Goal: Task Accomplishment & Management: Use online tool/utility

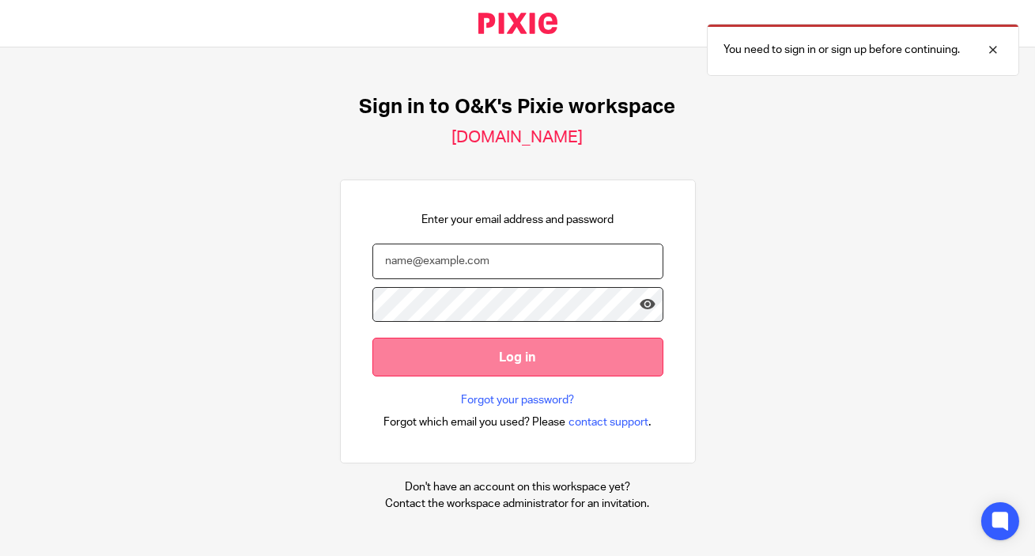
type input "info@oandk.co.uk"
click at [560, 353] on input "Log in" at bounding box center [517, 357] width 291 height 39
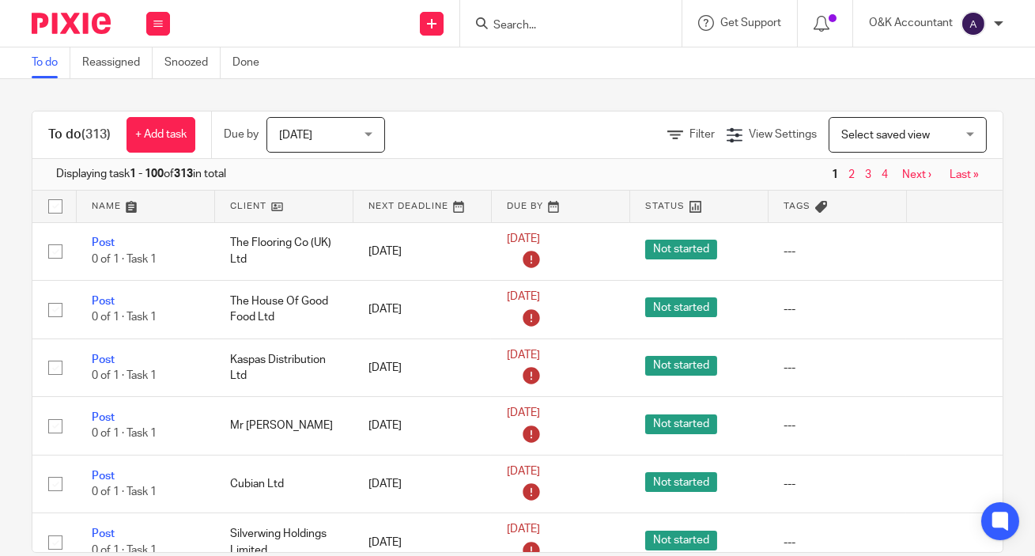
click at [523, 27] on input "Search" at bounding box center [563, 26] width 142 height 14
type input "revx"
click at [543, 68] on link at bounding box center [587, 62] width 196 height 24
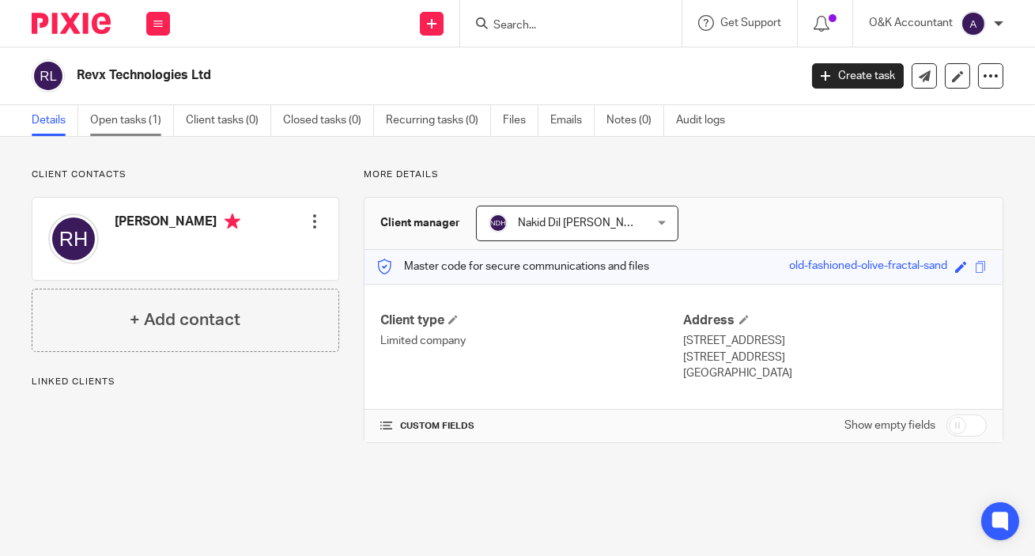
click at [128, 119] on link "Open tasks (1)" at bounding box center [132, 120] width 84 height 31
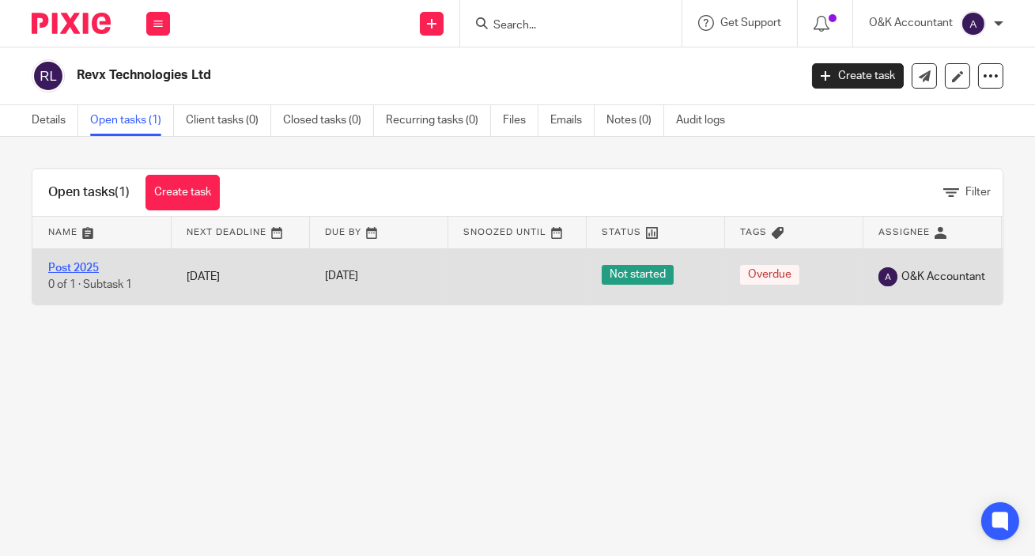
click at [83, 269] on link "Post 2025" at bounding box center [73, 268] width 51 height 11
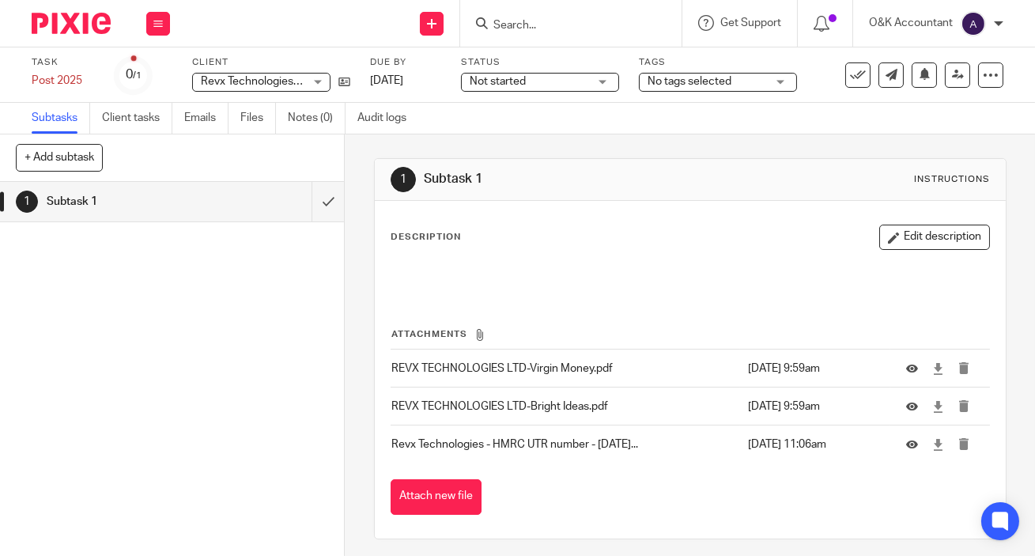
click at [546, 443] on p "Revx Technologies - HMRC UTR number - Sept 2025..." at bounding box center [565, 445] width 348 height 16
click at [906, 444] on icon at bounding box center [912, 445] width 12 height 12
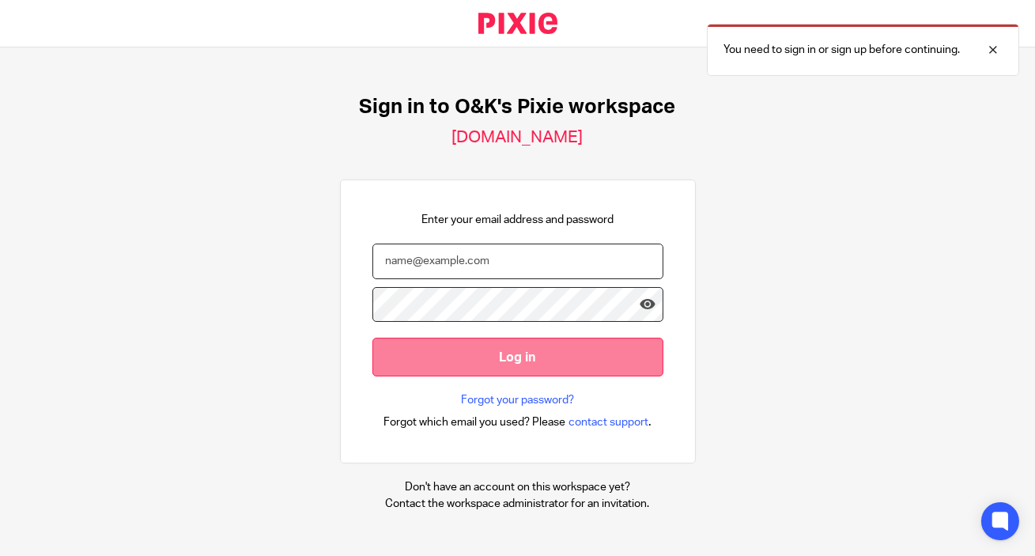
type input "[EMAIL_ADDRESS][DOMAIN_NAME]"
click at [532, 350] on input "Log in" at bounding box center [517, 357] width 291 height 39
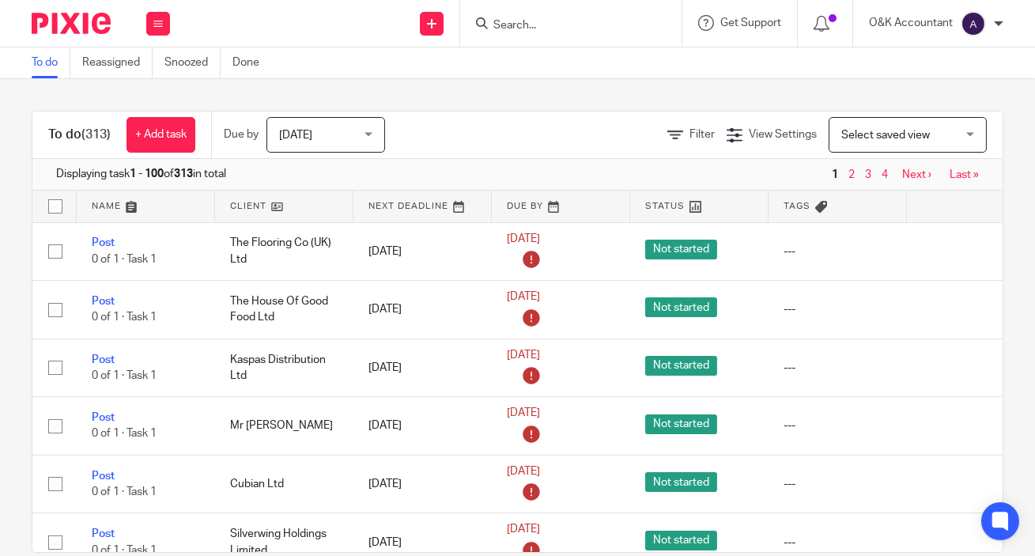
click at [509, 24] on input "Search" at bounding box center [563, 26] width 142 height 14
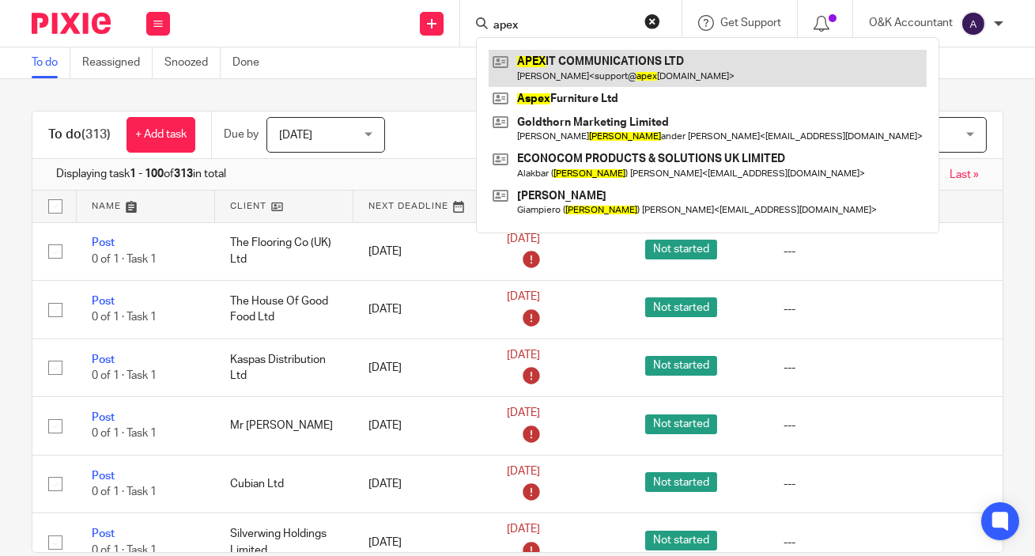
type input "apex"
click at [529, 62] on link at bounding box center [708, 68] width 438 height 36
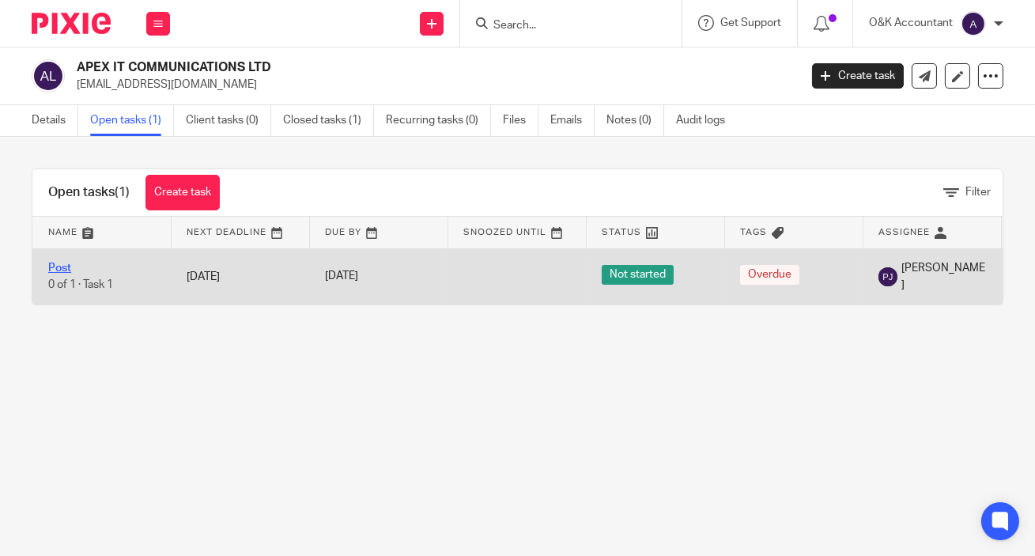
click at [64, 267] on link "Post" at bounding box center [59, 268] width 23 height 11
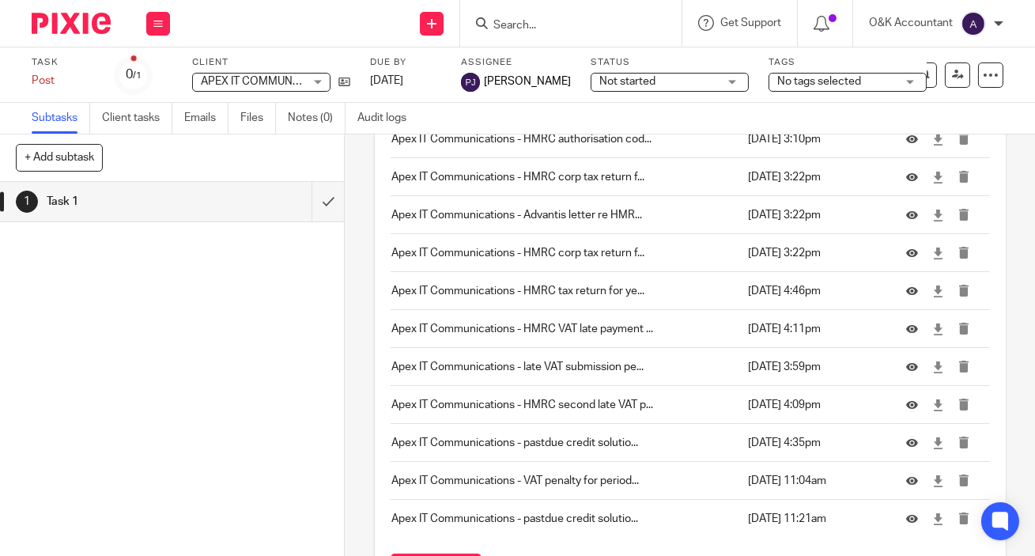
scroll to position [753, 0]
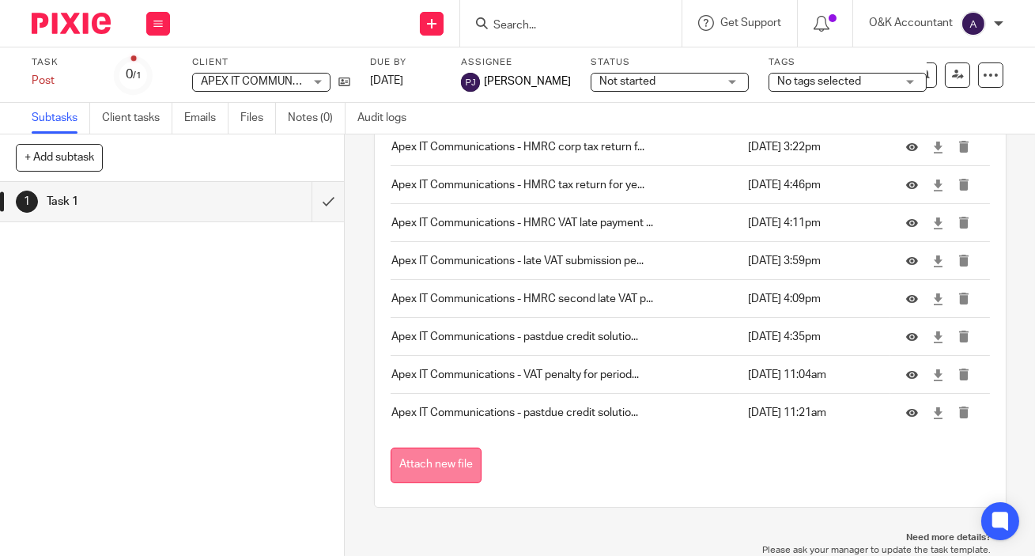
click at [408, 459] on button "Attach new file" at bounding box center [436, 466] width 91 height 36
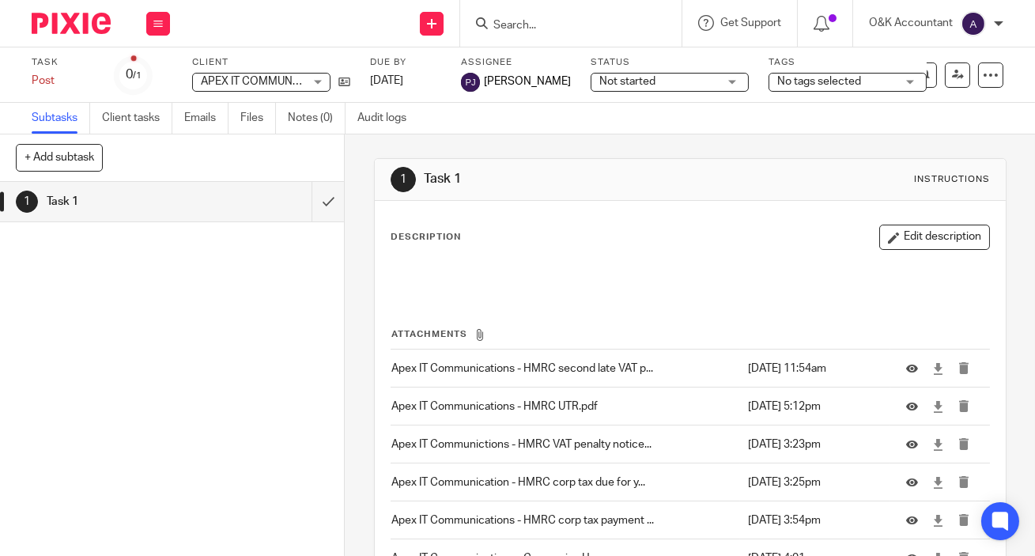
click at [546, 23] on input "Search" at bounding box center [563, 26] width 142 height 14
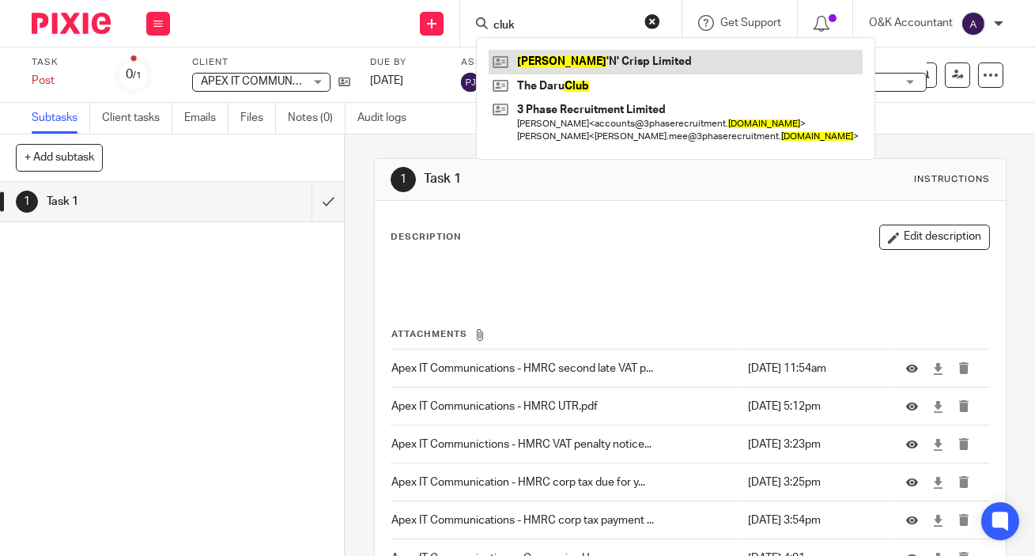
type input "cluk"
click at [550, 60] on link at bounding box center [676, 62] width 374 height 24
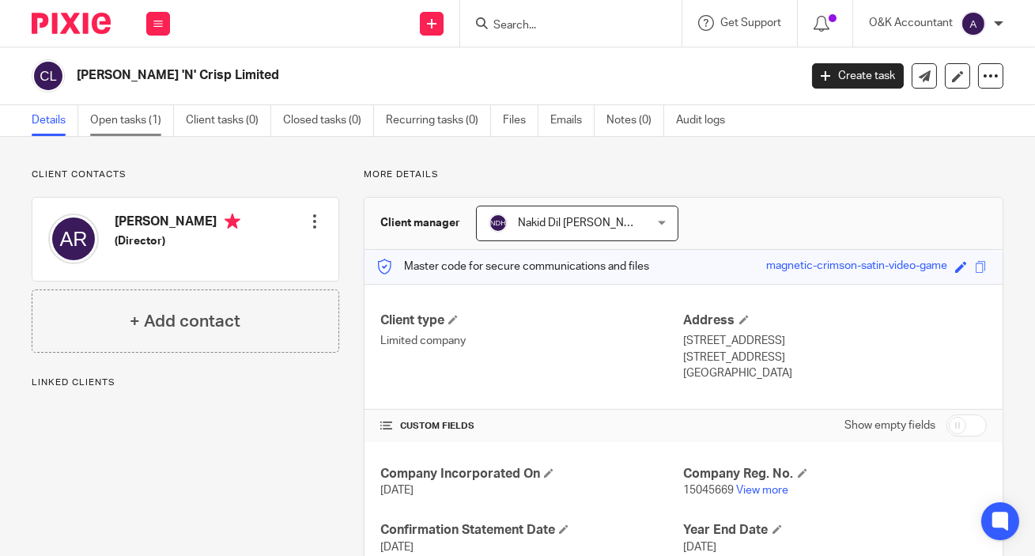
click at [137, 117] on link "Open tasks (1)" at bounding box center [132, 120] width 84 height 31
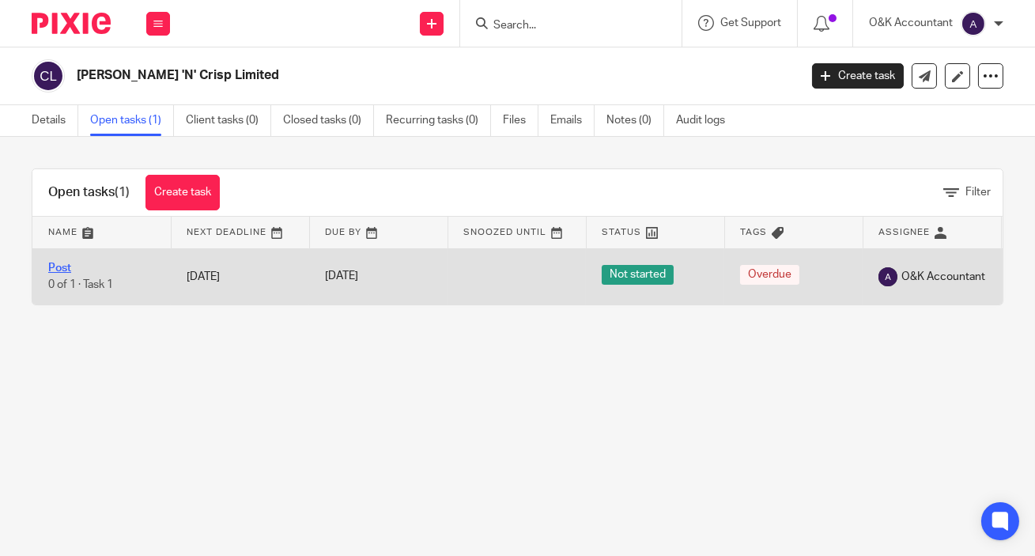
click at [62, 265] on link "Post" at bounding box center [59, 268] width 23 height 11
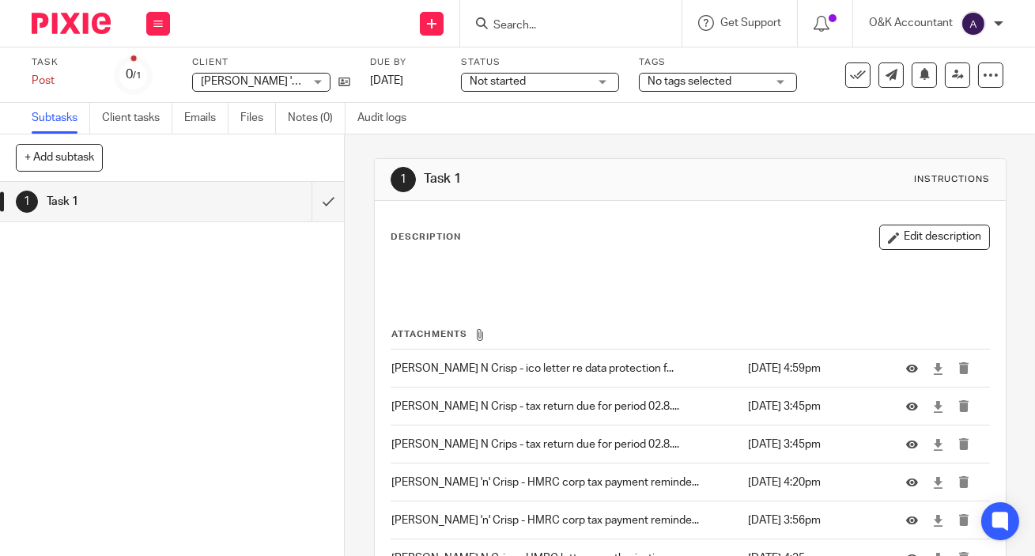
scroll to position [183, 0]
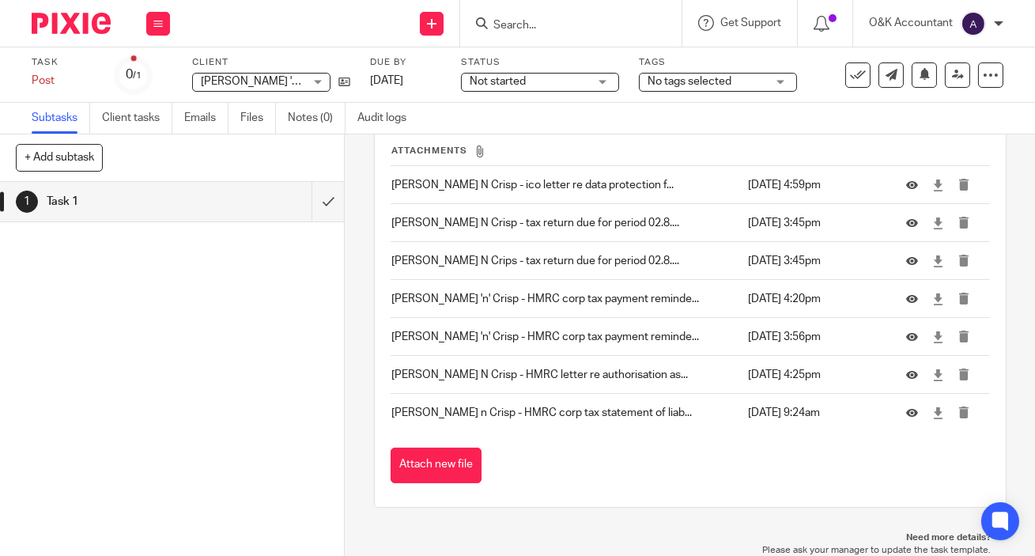
click at [447, 466] on button "Attach new file" at bounding box center [436, 466] width 91 height 36
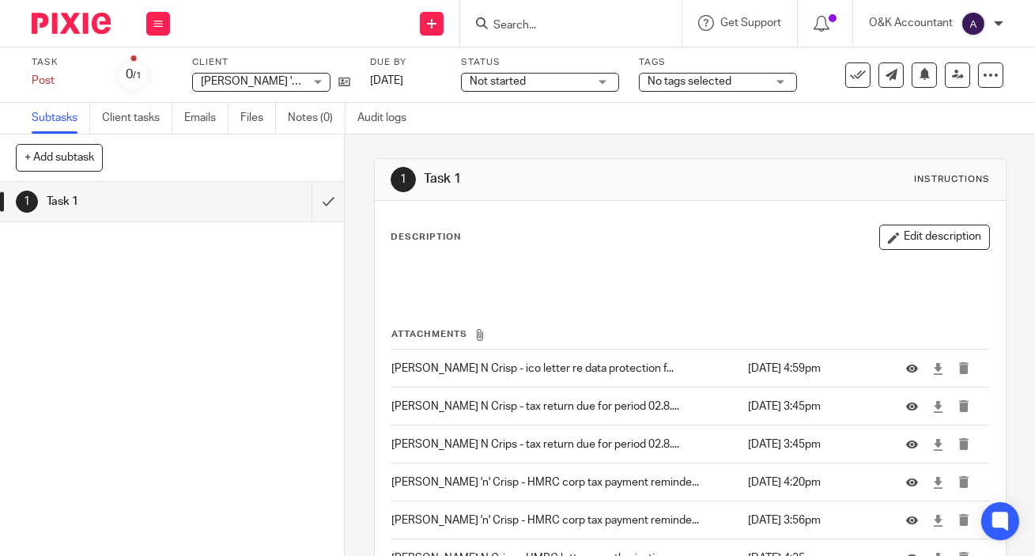
click at [571, 19] on input "Search" at bounding box center [563, 26] width 142 height 14
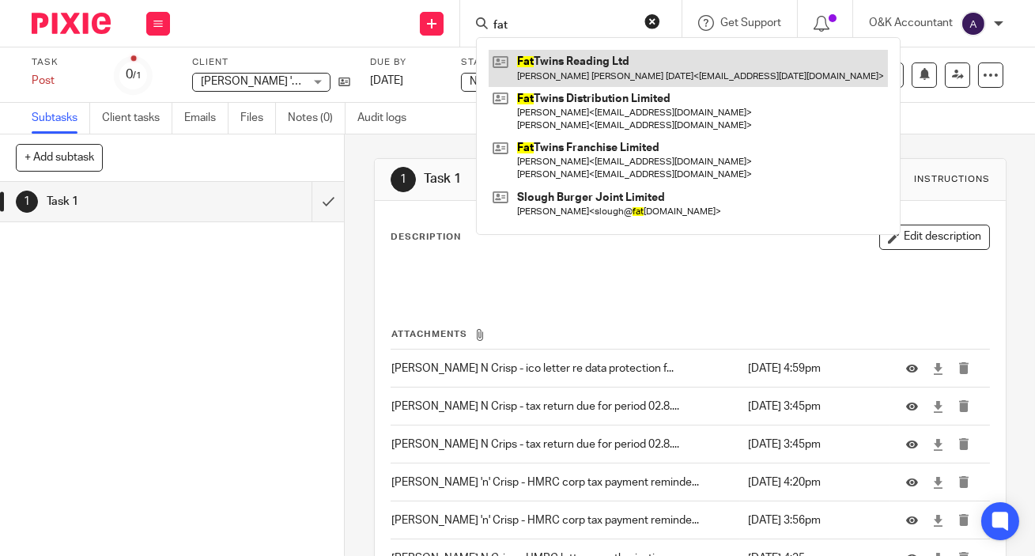
type input "fat"
click at [577, 61] on link at bounding box center [688, 68] width 399 height 36
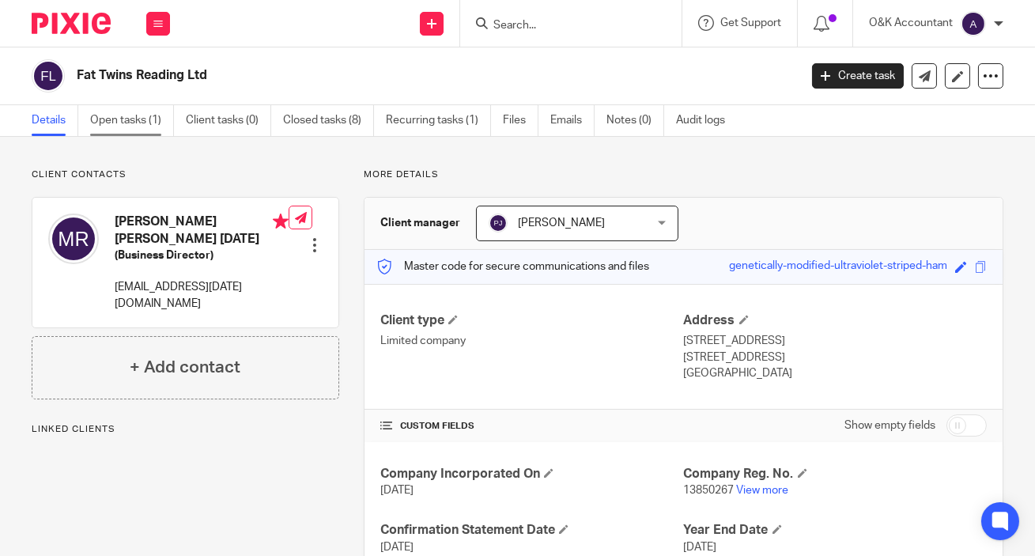
click at [103, 124] on link "Open tasks (1)" at bounding box center [132, 120] width 84 height 31
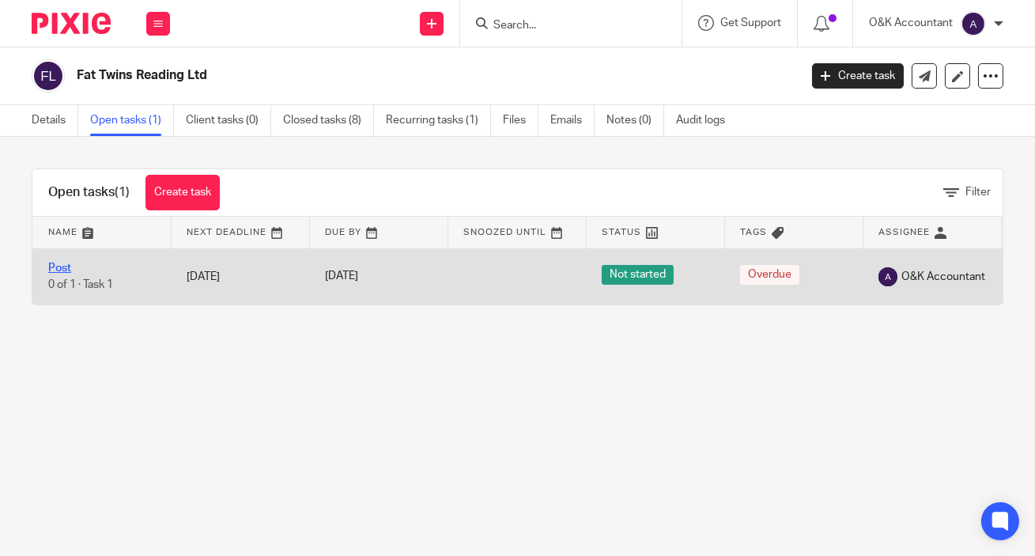
click at [62, 264] on link "Post" at bounding box center [59, 268] width 23 height 11
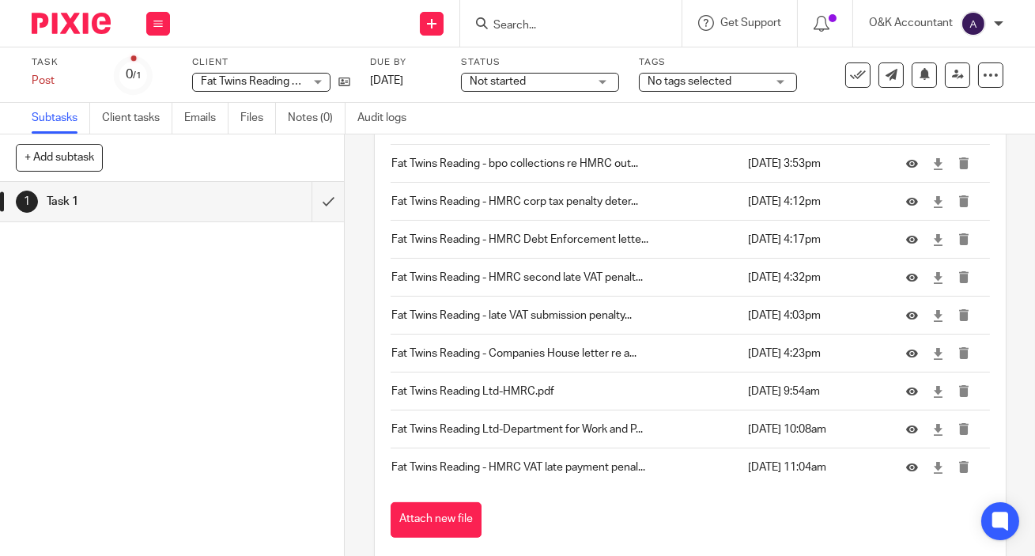
scroll to position [1132, 0]
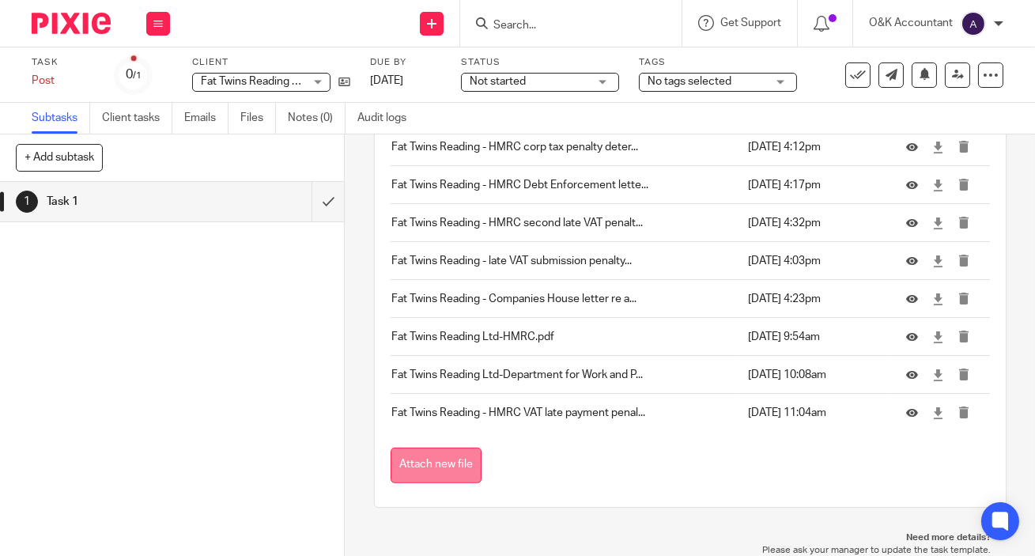
click at [423, 456] on button "Attach new file" at bounding box center [436, 466] width 91 height 36
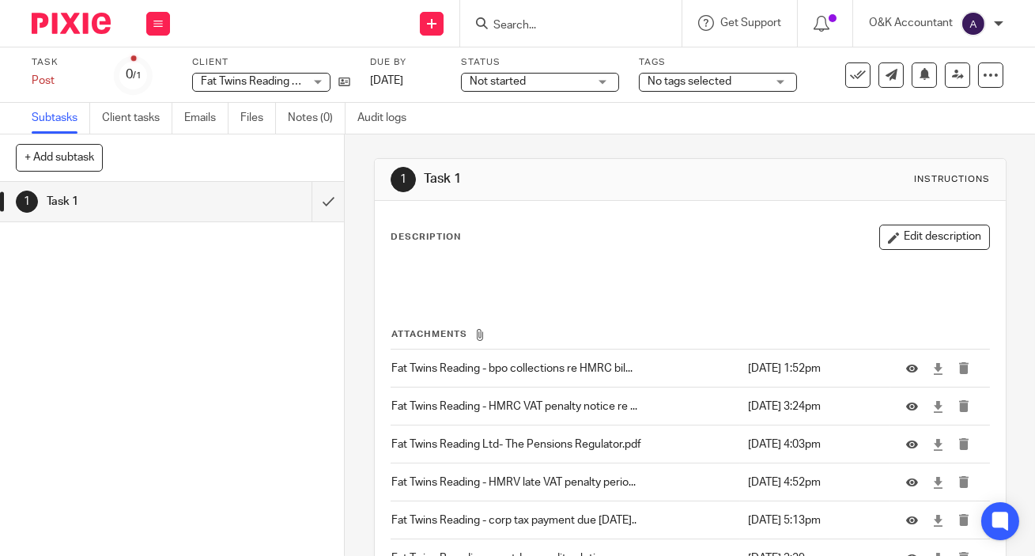
click at [520, 23] on input "Search" at bounding box center [563, 26] width 142 height 14
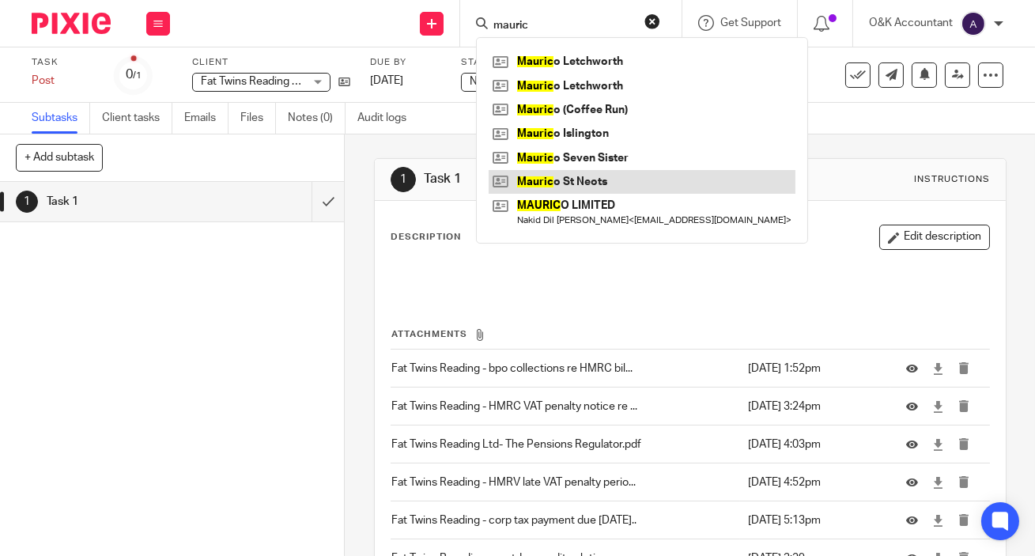
type input "mauric"
click at [591, 179] on link at bounding box center [642, 182] width 307 height 24
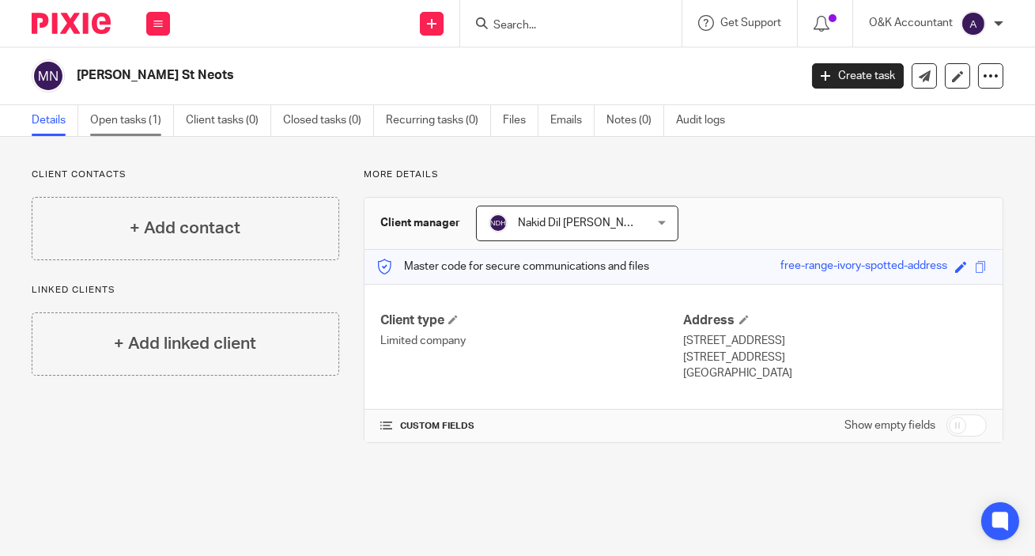
click at [134, 126] on link "Open tasks (1)" at bounding box center [132, 120] width 84 height 31
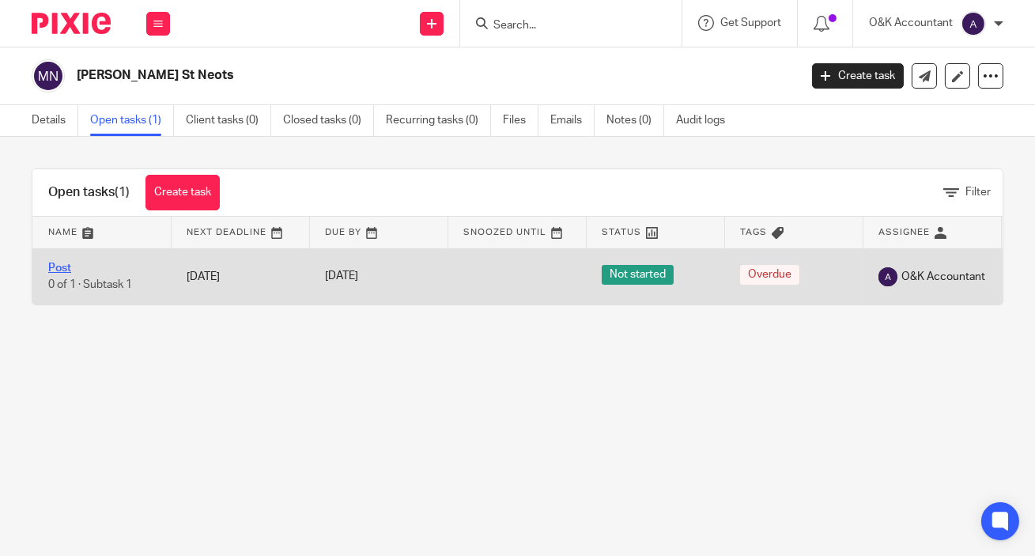
click at [57, 270] on link "Post" at bounding box center [59, 268] width 23 height 11
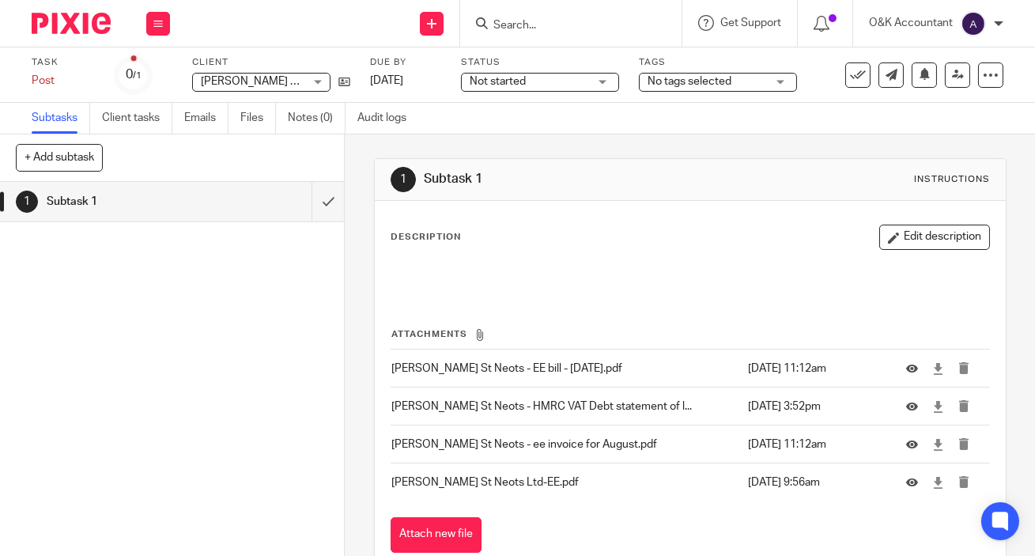
scroll to position [70, 0]
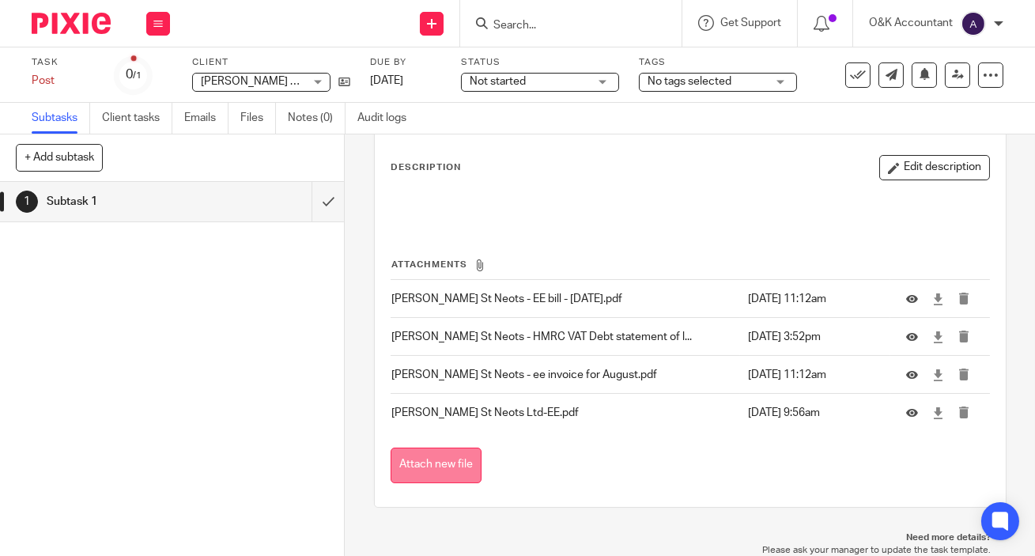
click at [446, 463] on button "Attach new file" at bounding box center [436, 466] width 91 height 36
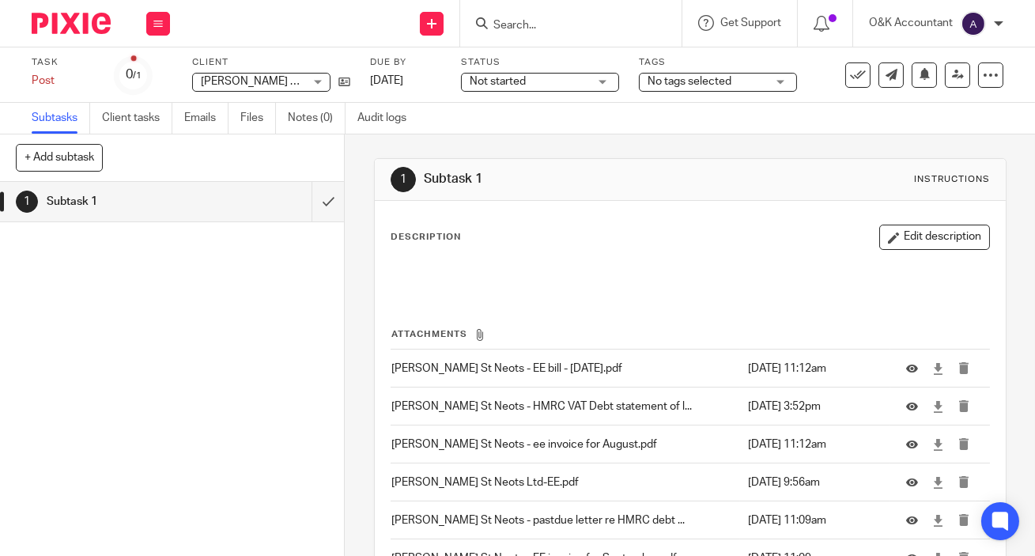
click at [529, 24] on input "Search" at bounding box center [563, 26] width 142 height 14
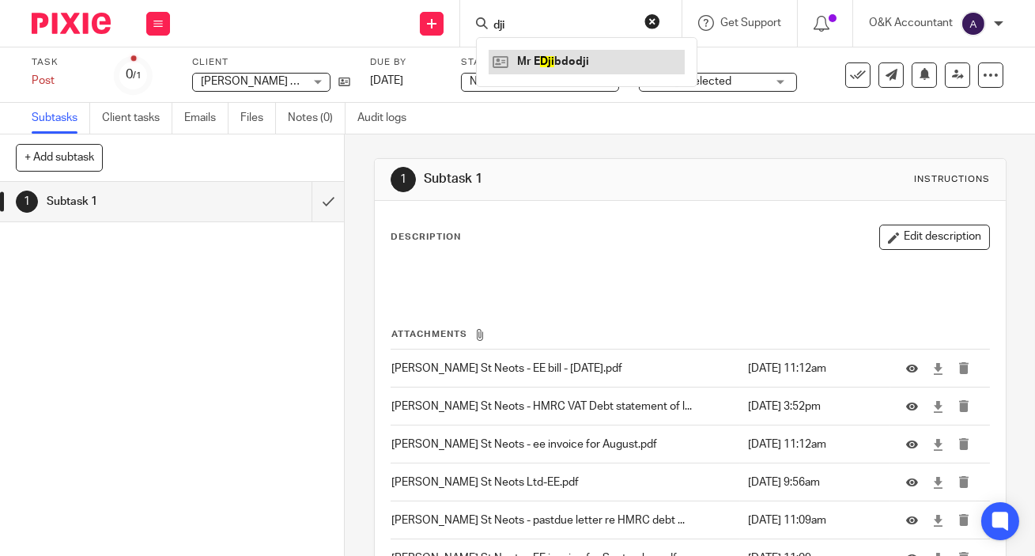
type input "dji"
click at [565, 61] on link at bounding box center [587, 62] width 196 height 24
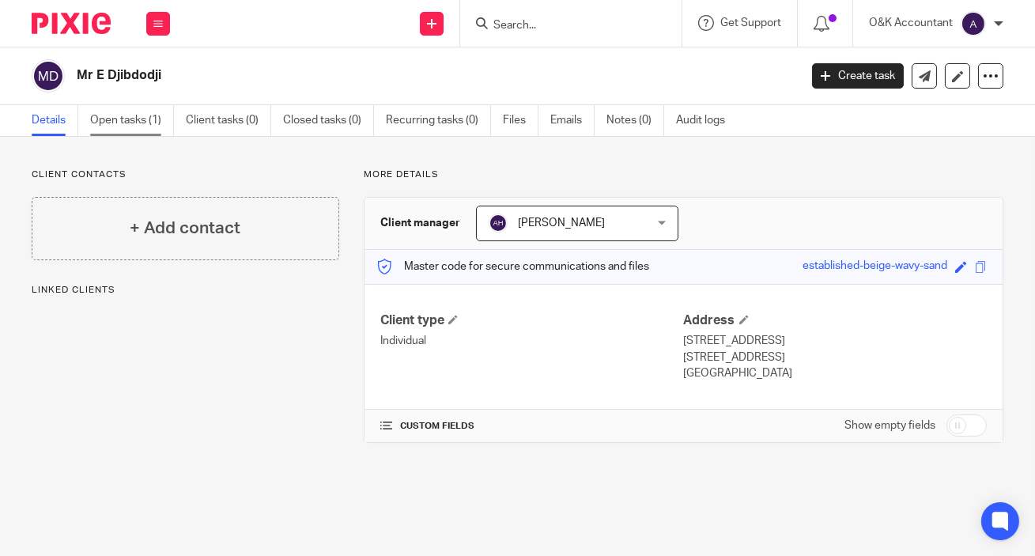
click at [133, 121] on link "Open tasks (1)" at bounding box center [132, 120] width 84 height 31
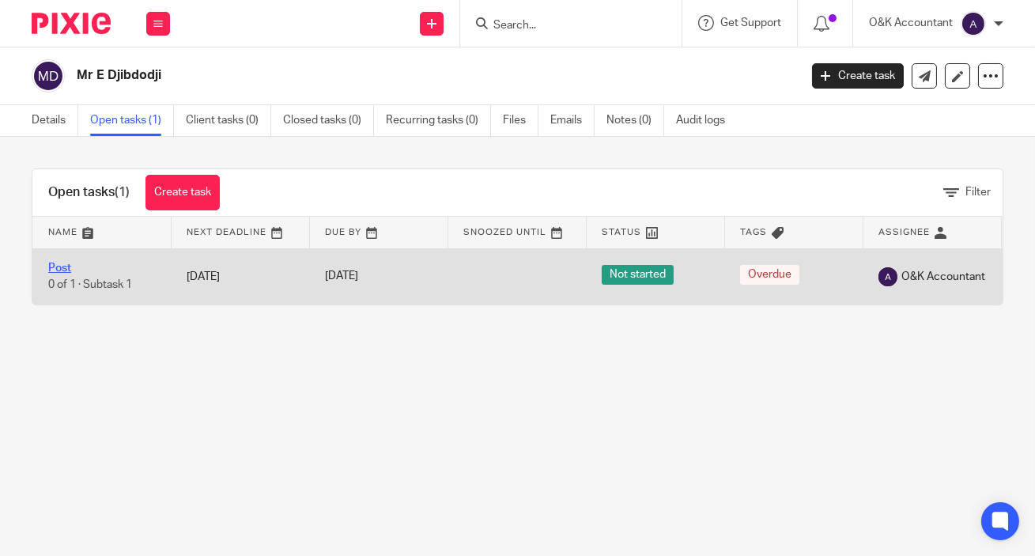
click at [63, 267] on link "Post" at bounding box center [59, 268] width 23 height 11
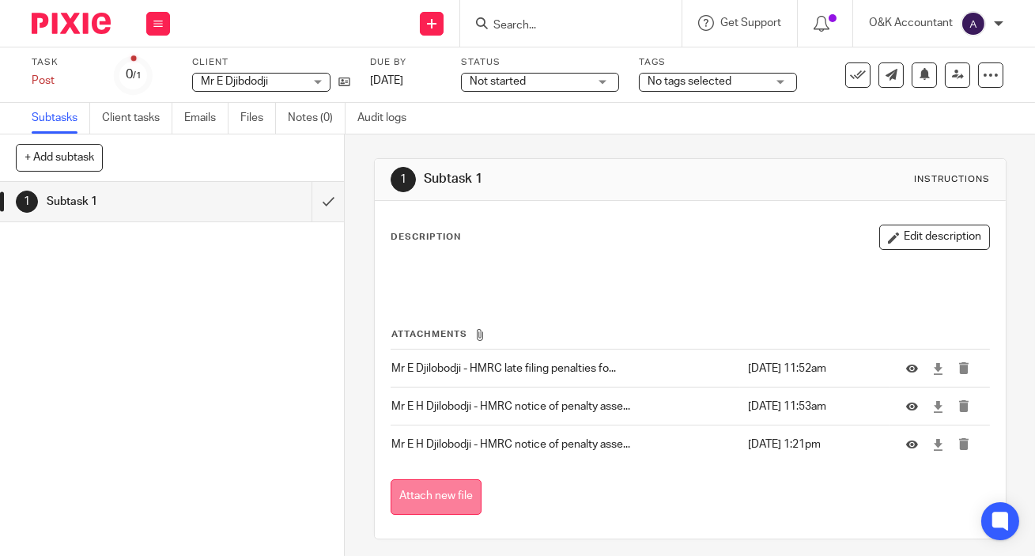
click at [406, 500] on button "Attach new file" at bounding box center [436, 497] width 91 height 36
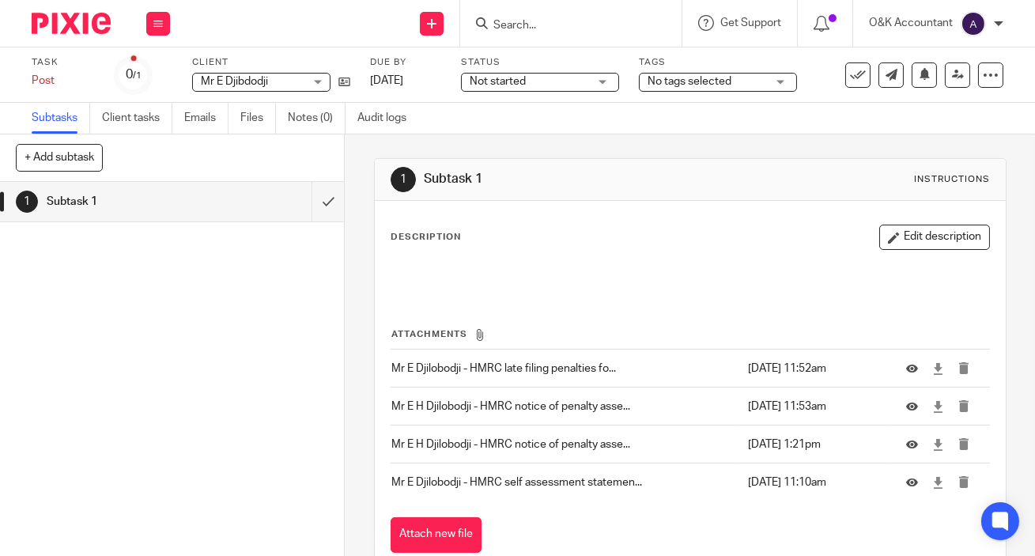
click at [530, 23] on input "Search" at bounding box center [563, 26] width 142 height 14
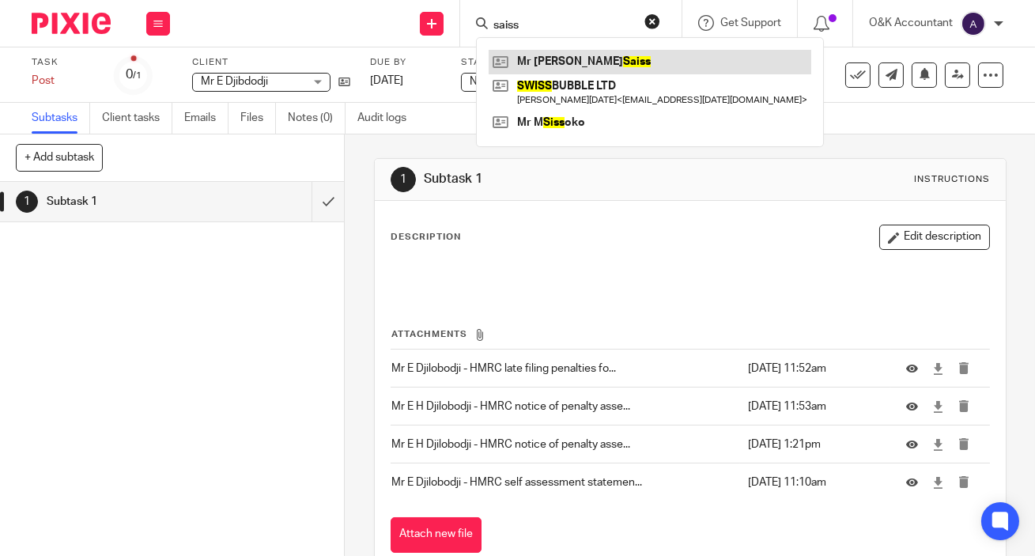
type input "saiss"
click at [539, 59] on link at bounding box center [650, 62] width 323 height 24
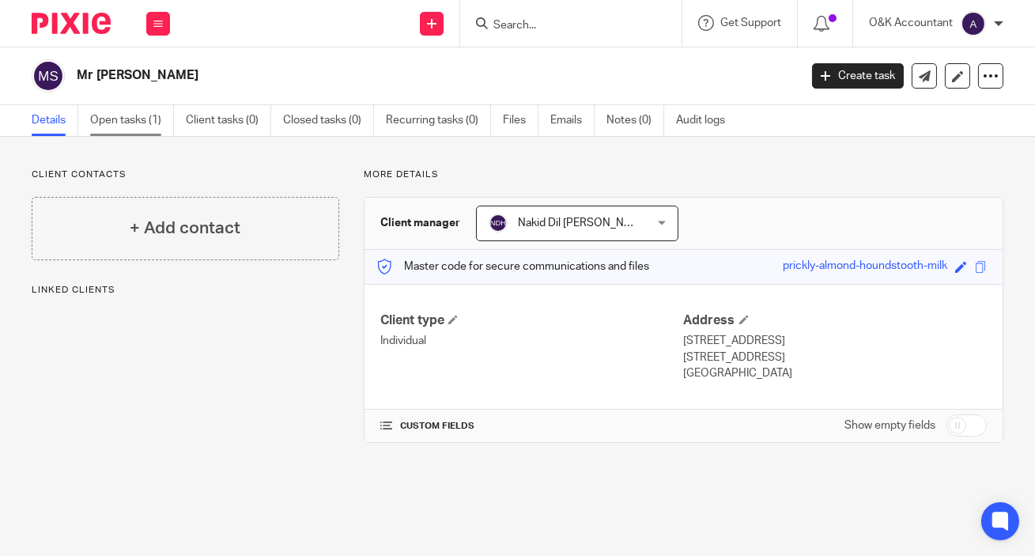
click at [134, 116] on link "Open tasks (1)" at bounding box center [132, 120] width 84 height 31
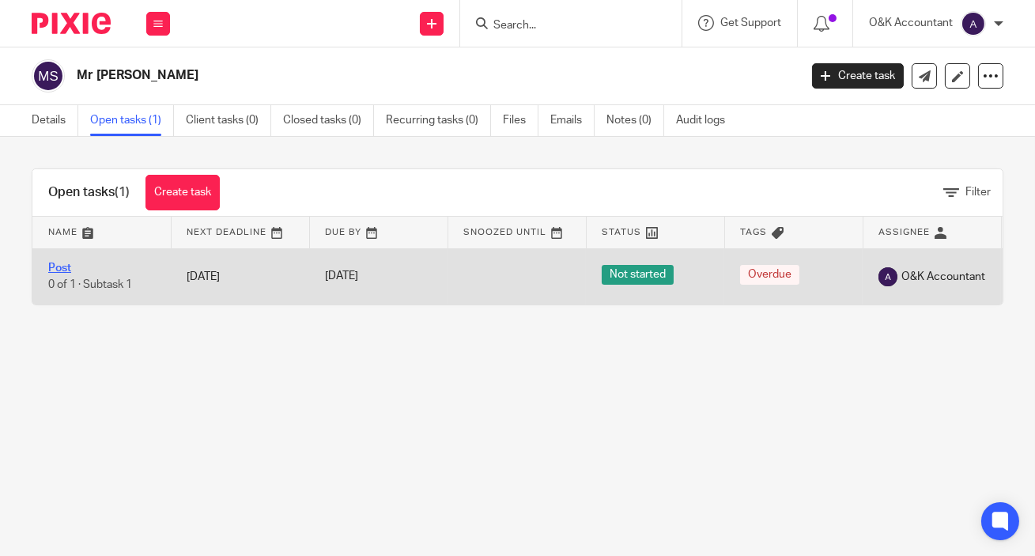
click at [55, 267] on link "Post" at bounding box center [59, 268] width 23 height 11
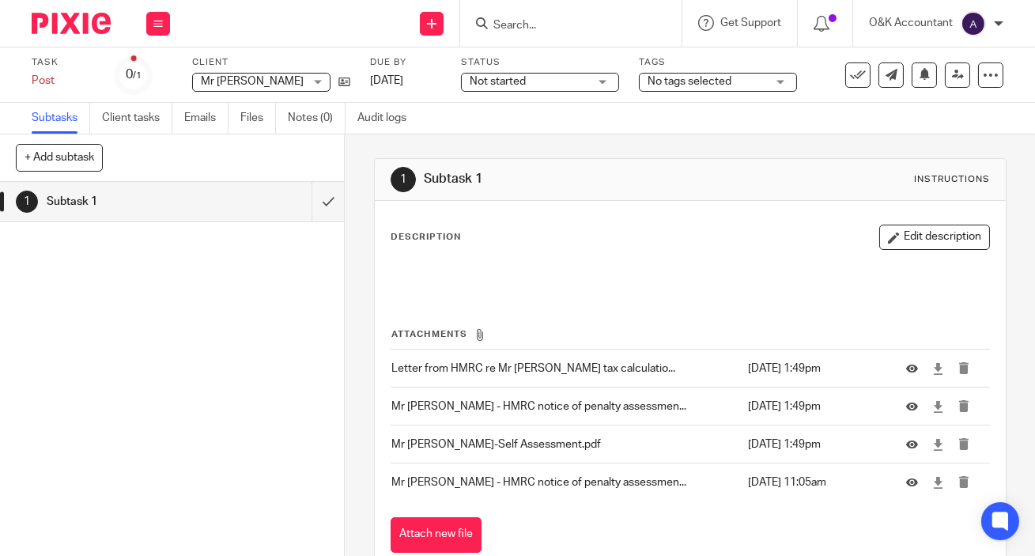
scroll to position [70, 0]
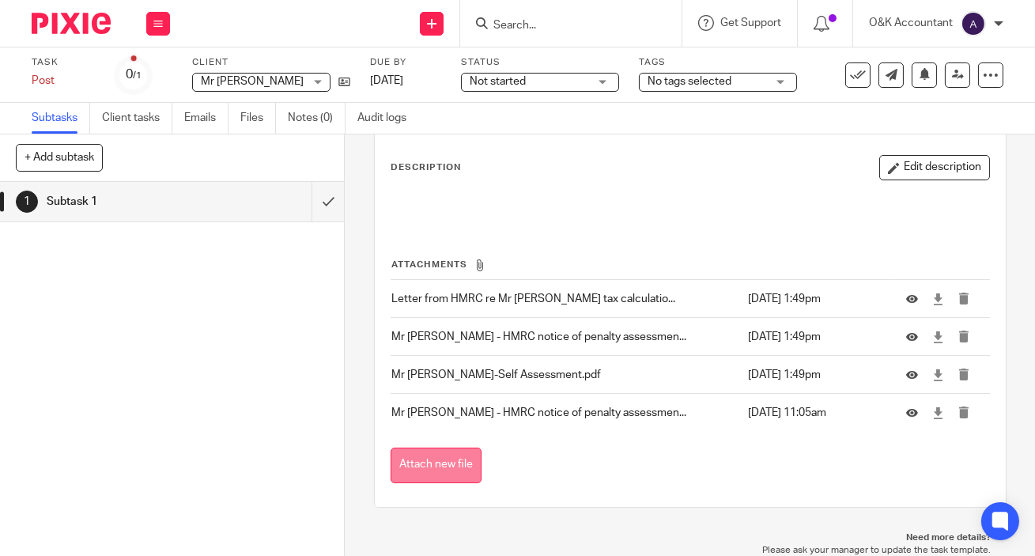
click at [416, 465] on button "Attach new file" at bounding box center [436, 466] width 91 height 36
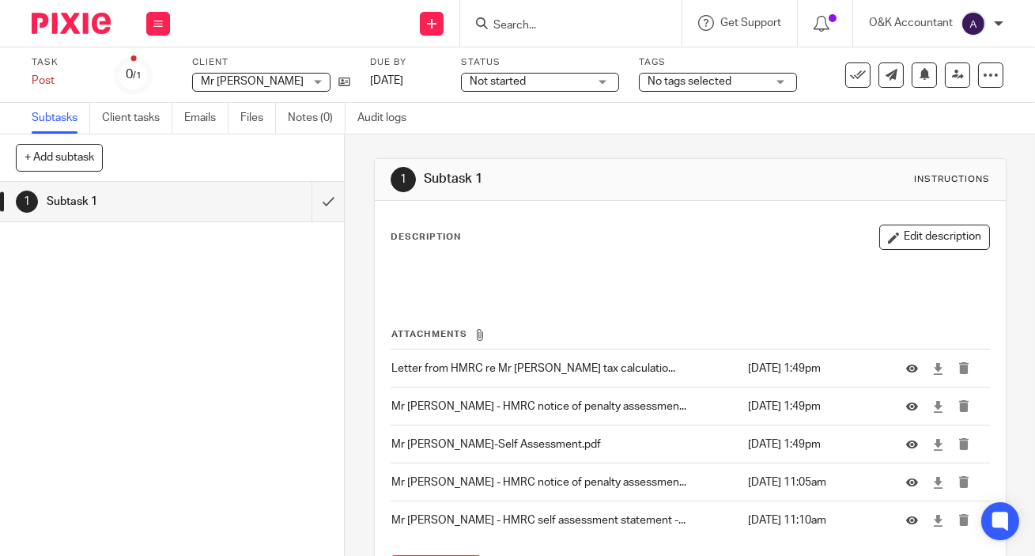
click at [546, 26] on input "Search" at bounding box center [563, 26] width 142 height 14
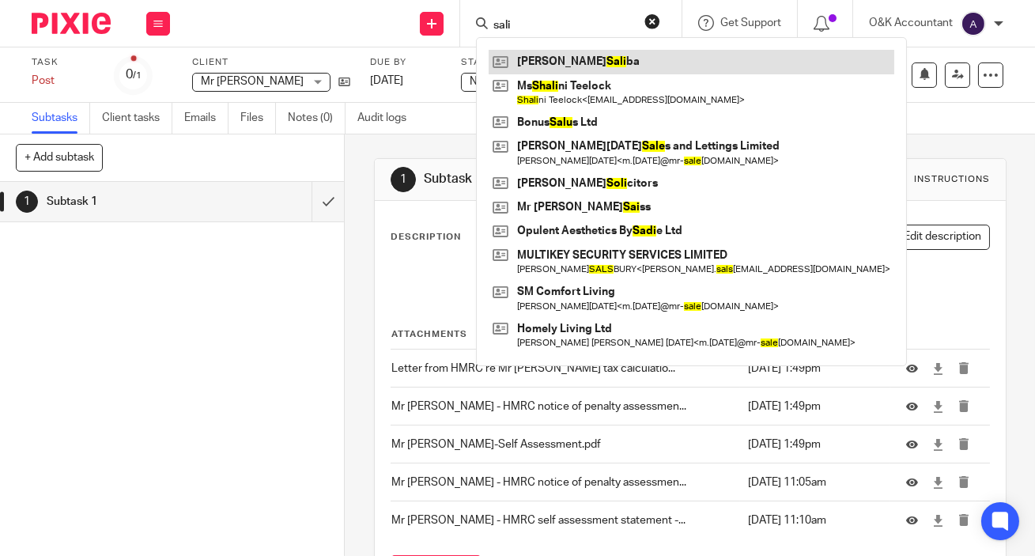
type input "sali"
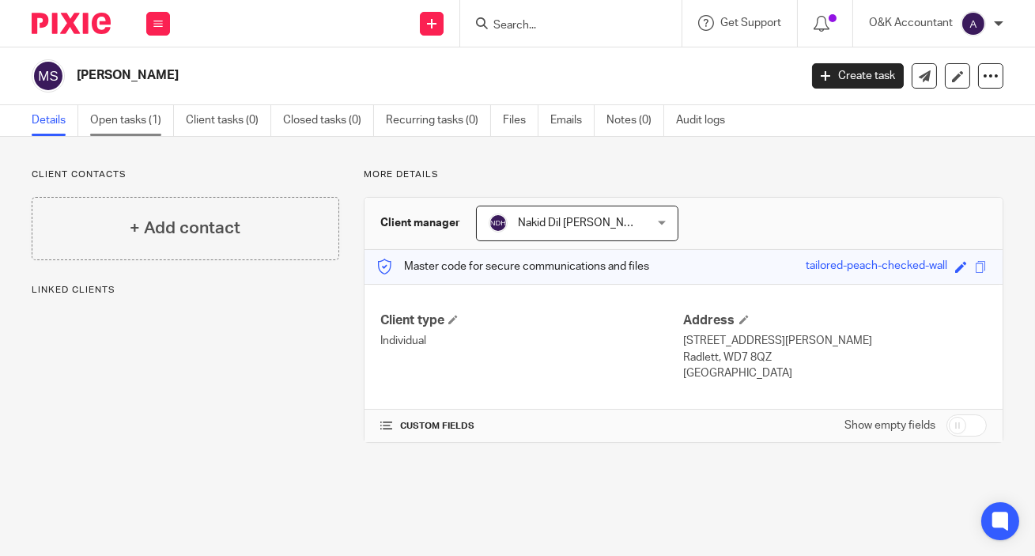
click at [101, 118] on link "Open tasks (1)" at bounding box center [132, 120] width 84 height 31
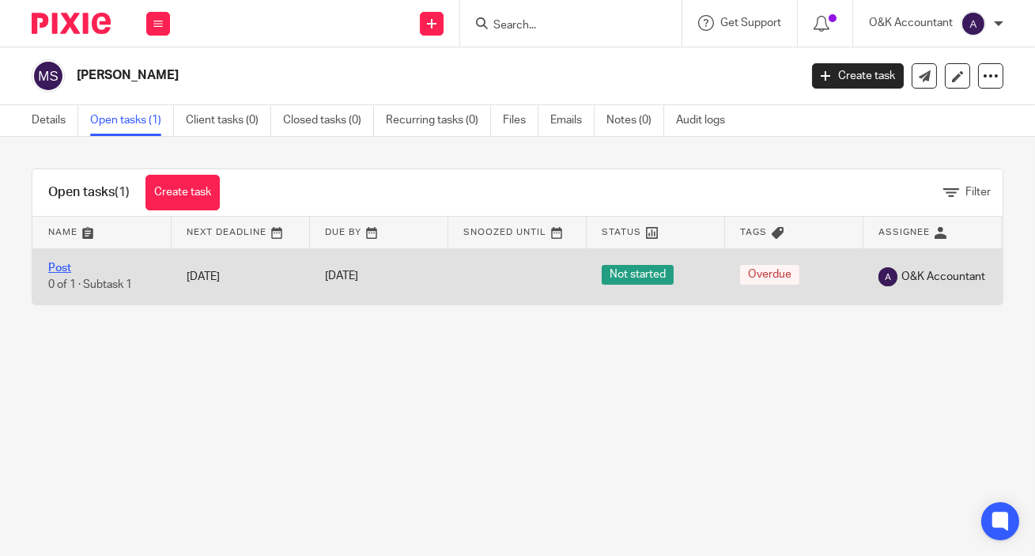
click at [61, 267] on link "Post" at bounding box center [59, 268] width 23 height 11
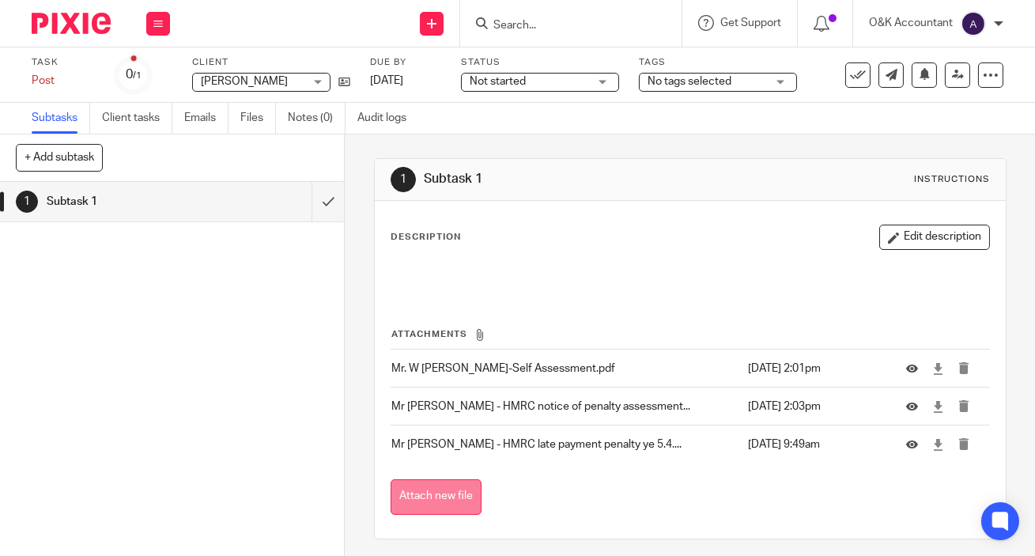
click at [418, 505] on button "Attach new file" at bounding box center [436, 497] width 91 height 36
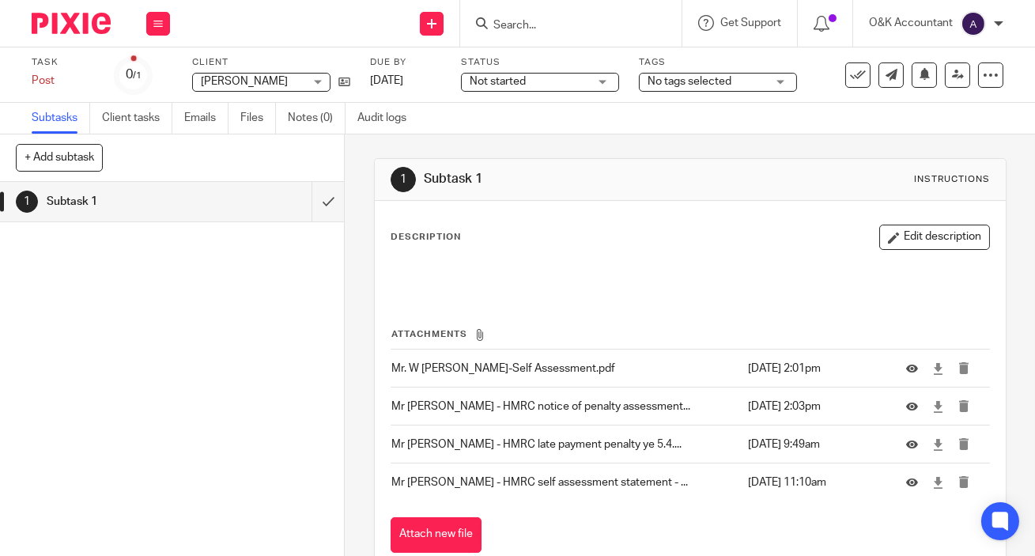
click at [523, 27] on input "Search" at bounding box center [563, 26] width 142 height 14
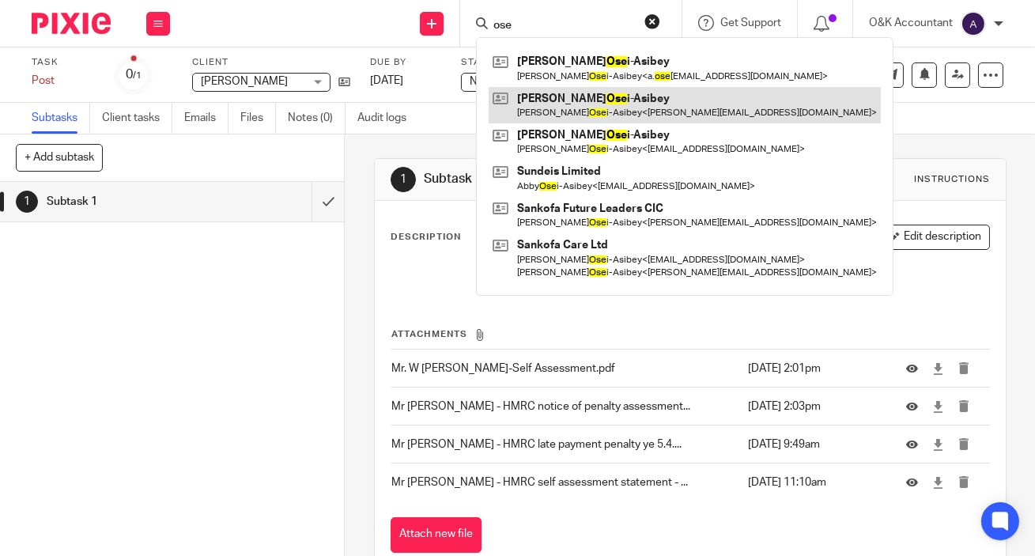
type input "ose"
click at [619, 100] on link at bounding box center [685, 105] width 392 height 36
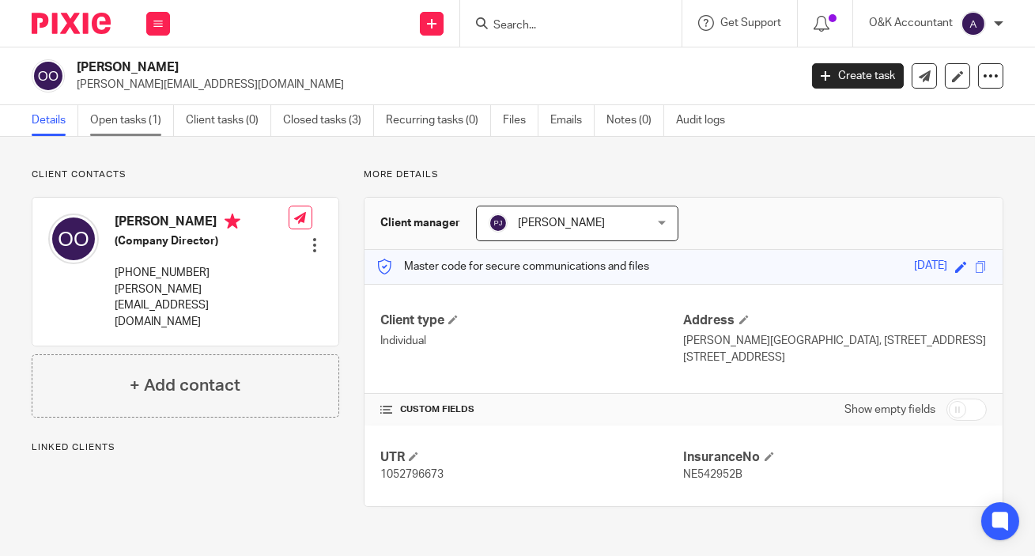
click at [110, 124] on link "Open tasks (1)" at bounding box center [132, 120] width 84 height 31
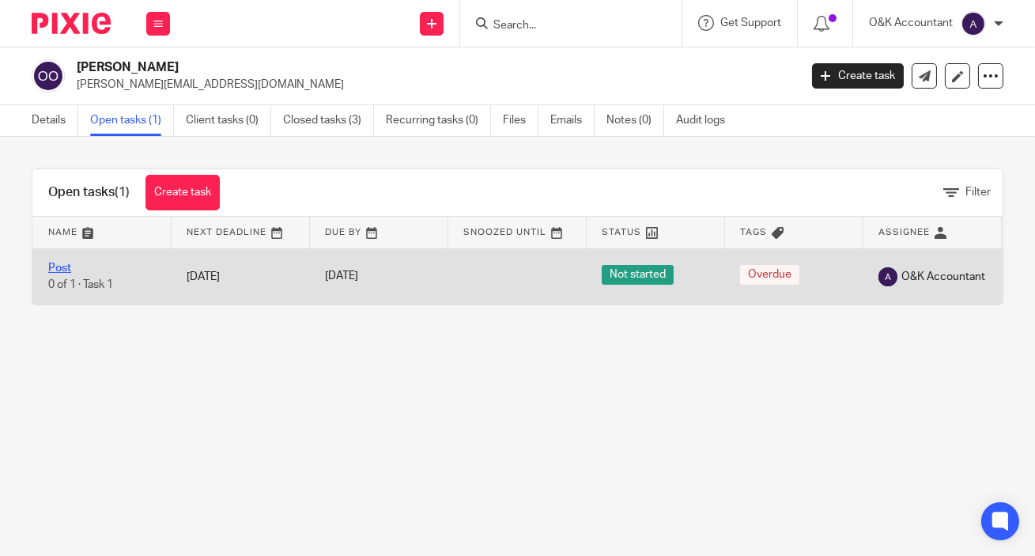
click at [59, 271] on link "Post" at bounding box center [59, 268] width 23 height 11
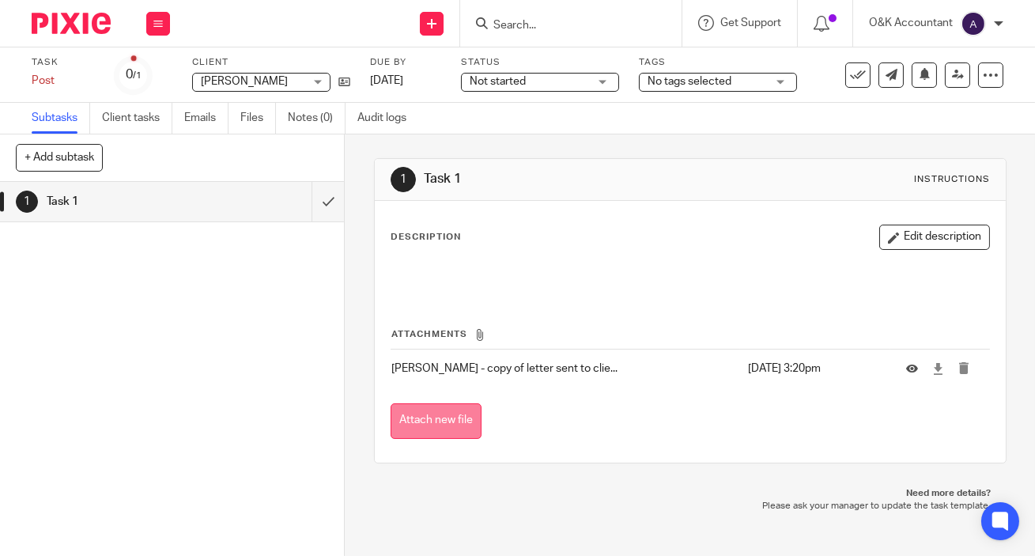
click at [425, 418] on button "Attach new file" at bounding box center [436, 421] width 91 height 36
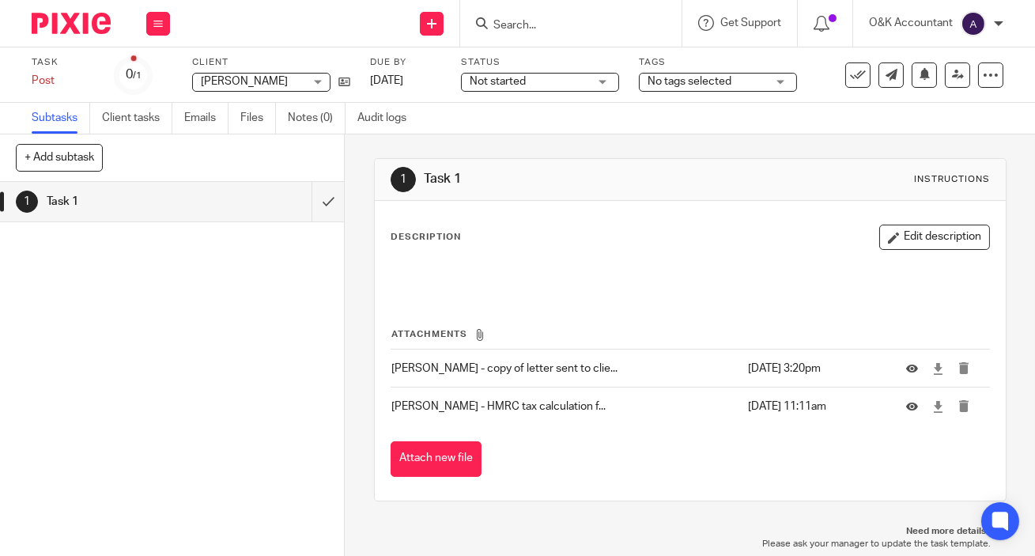
click at [545, 29] on input "Search" at bounding box center [563, 26] width 142 height 14
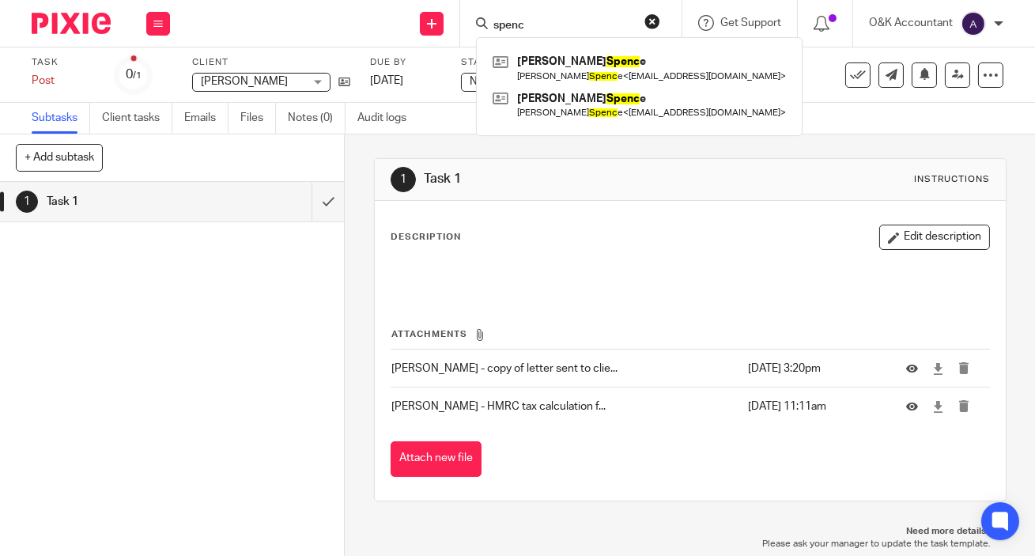
type input "spenc"
click at [650, 24] on button "reset" at bounding box center [653, 21] width 16 height 16
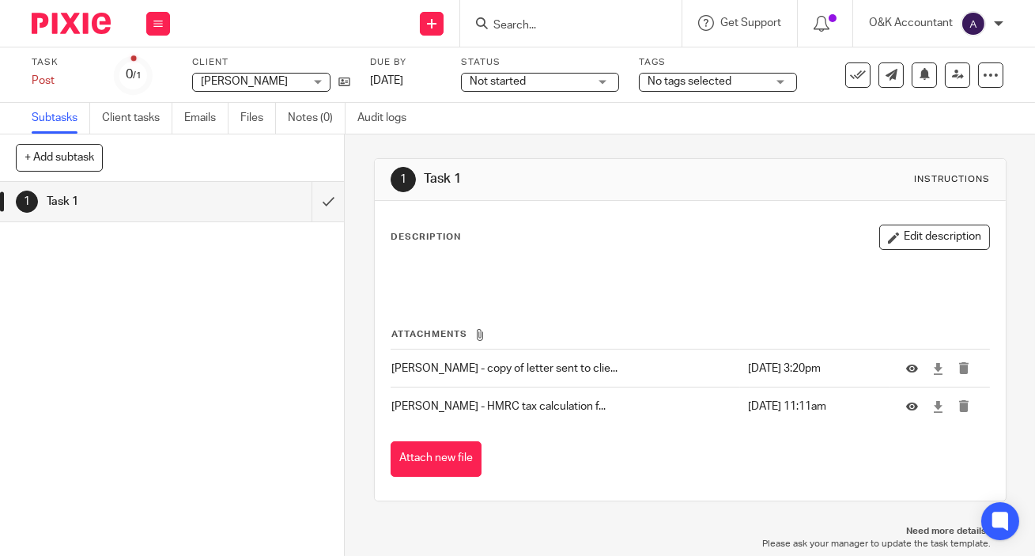
click at [626, 27] on input "Search" at bounding box center [563, 26] width 142 height 14
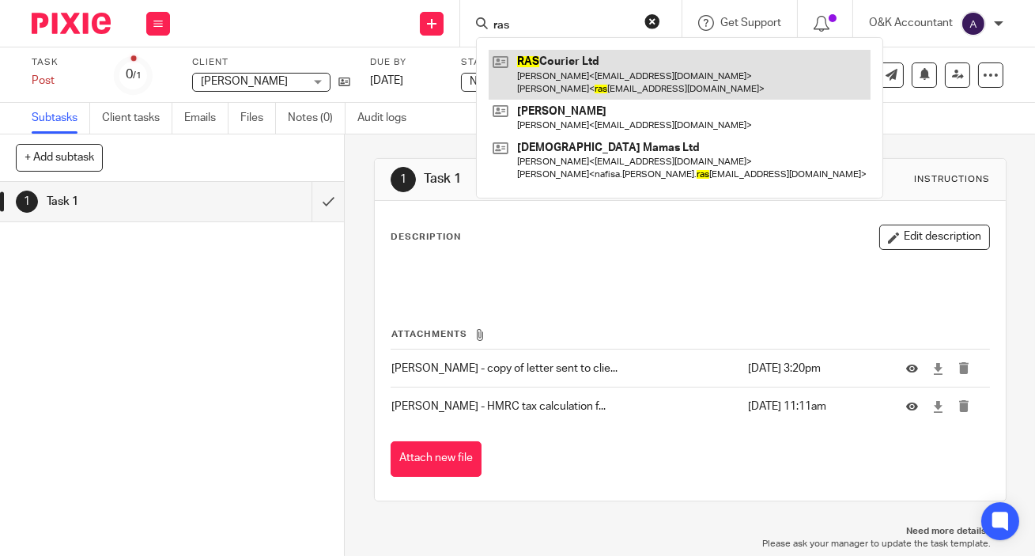
type input "ras"
click at [573, 68] on link at bounding box center [680, 74] width 382 height 49
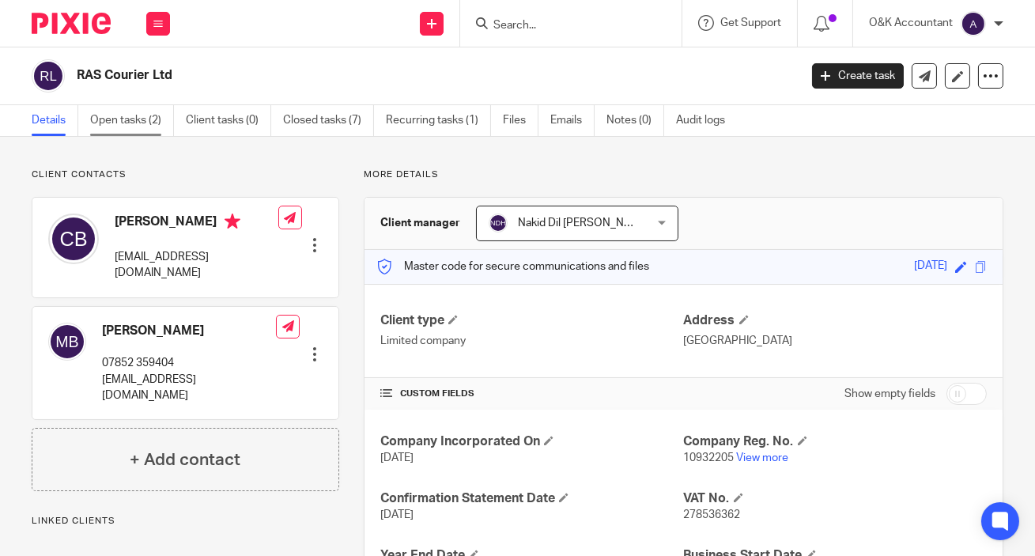
click at [104, 120] on link "Open tasks (2)" at bounding box center [132, 120] width 84 height 31
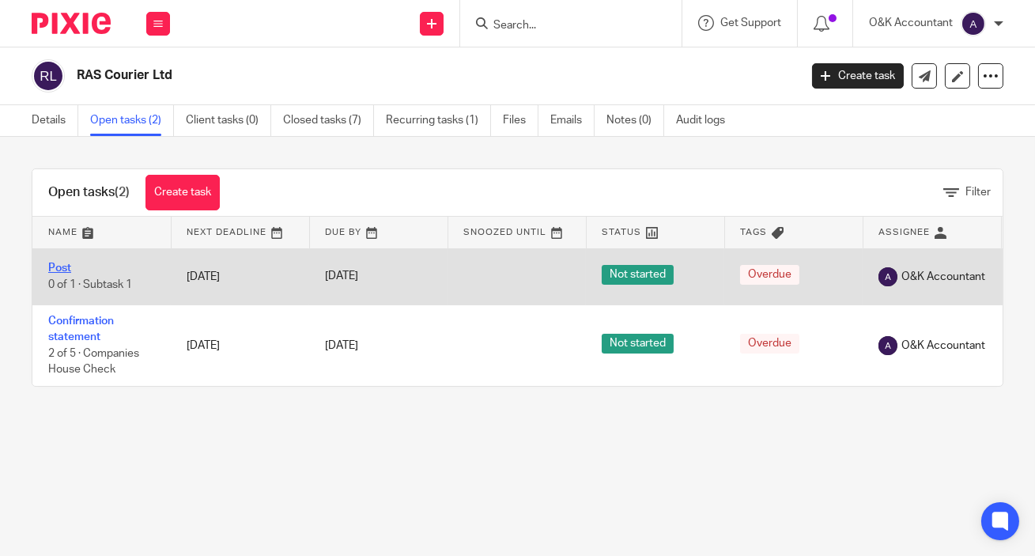
click at [62, 264] on link "Post" at bounding box center [59, 268] width 23 height 11
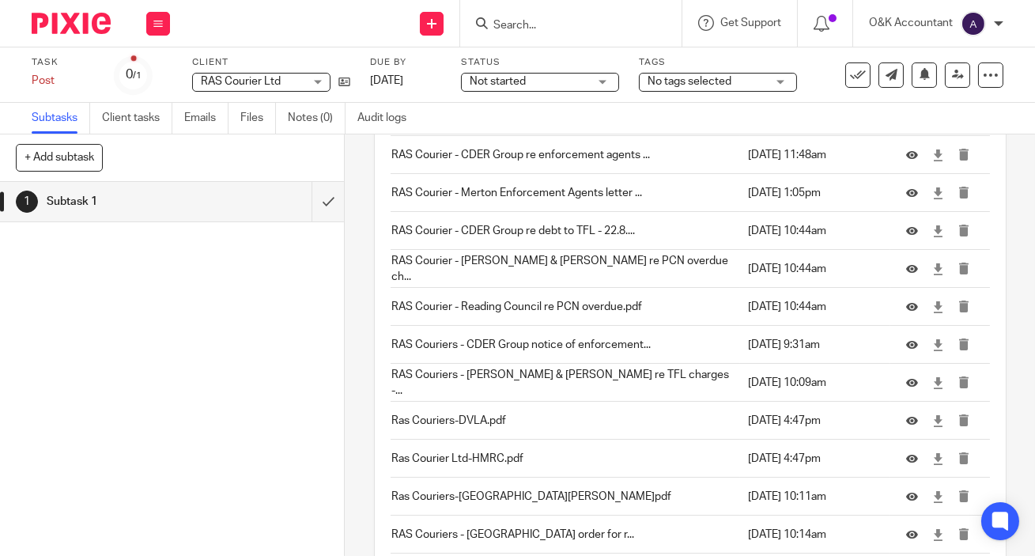
scroll to position [4701, 0]
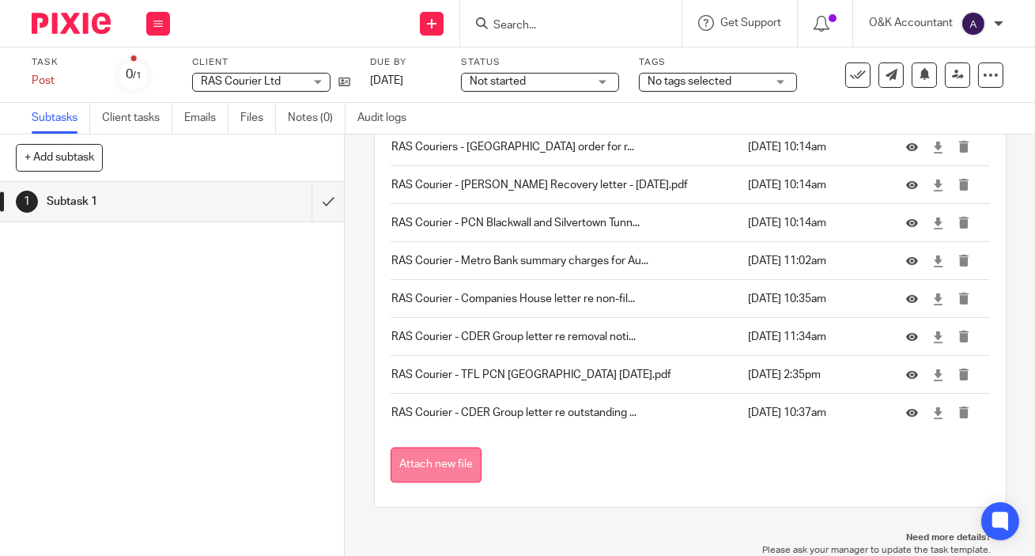
click at [421, 467] on button "Attach new file" at bounding box center [436, 466] width 91 height 36
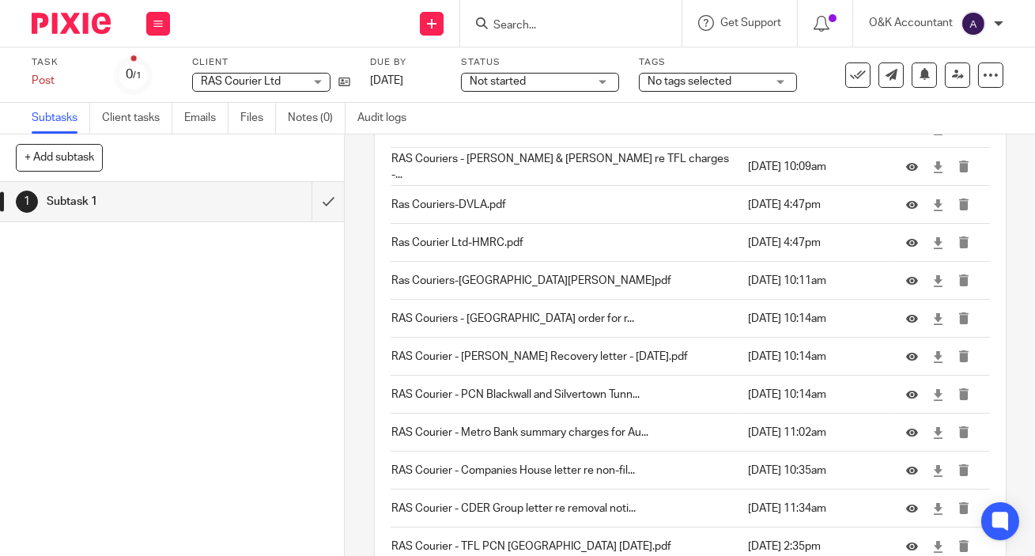
scroll to position [4739, 0]
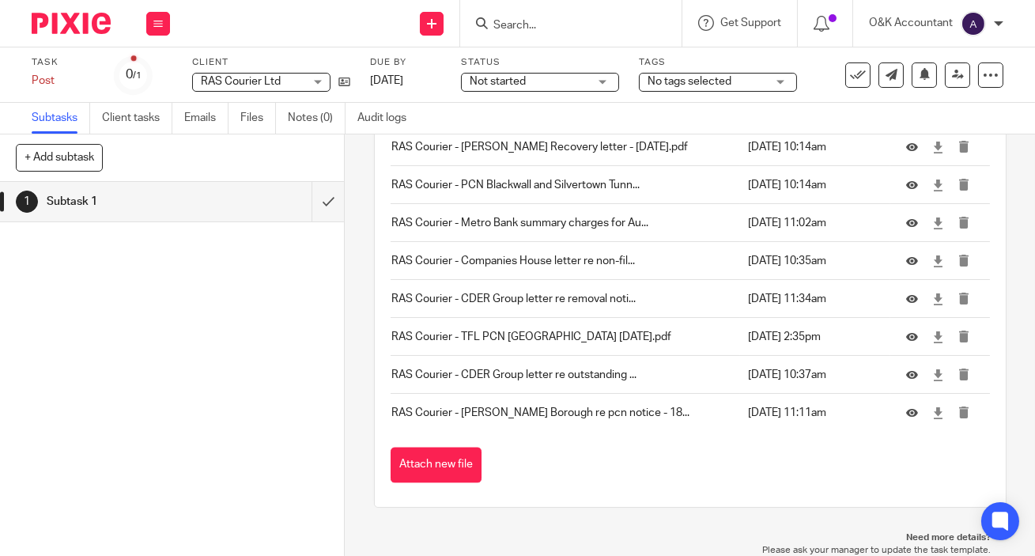
click at [569, 28] on input "Search" at bounding box center [563, 26] width 142 height 14
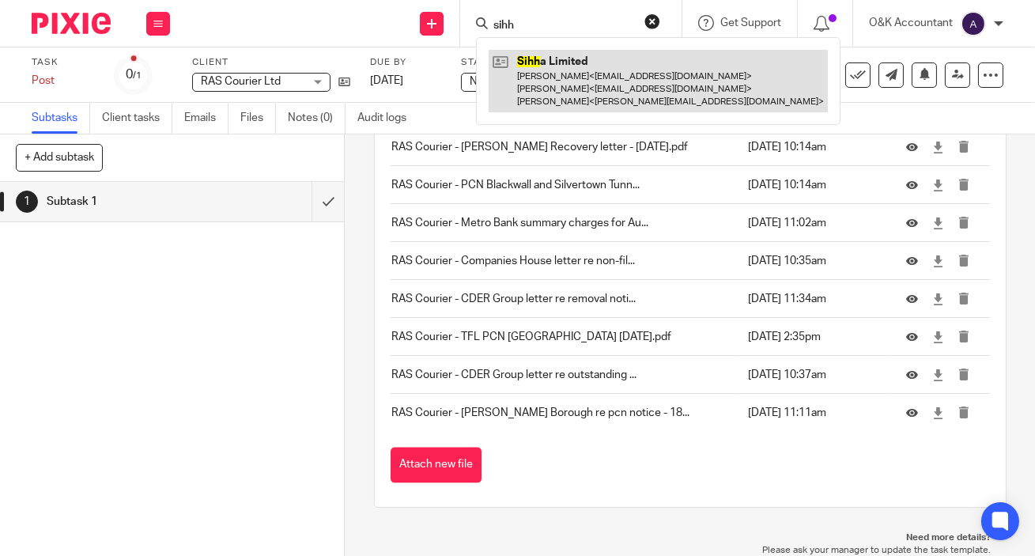
type input "sihh"
click at [550, 78] on link at bounding box center [658, 81] width 339 height 62
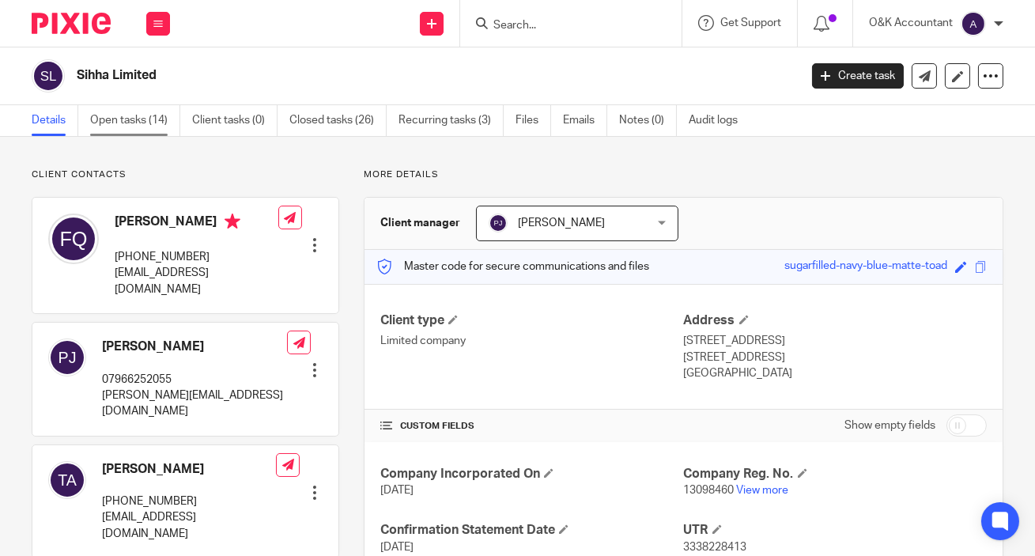
click at [130, 114] on link "Open tasks (14)" at bounding box center [135, 120] width 90 height 31
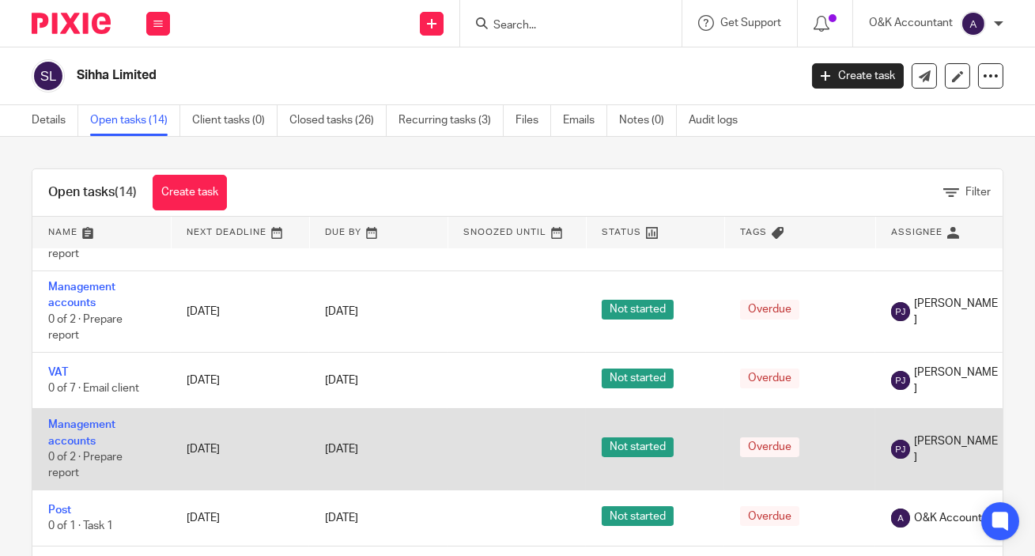
scroll to position [503, 0]
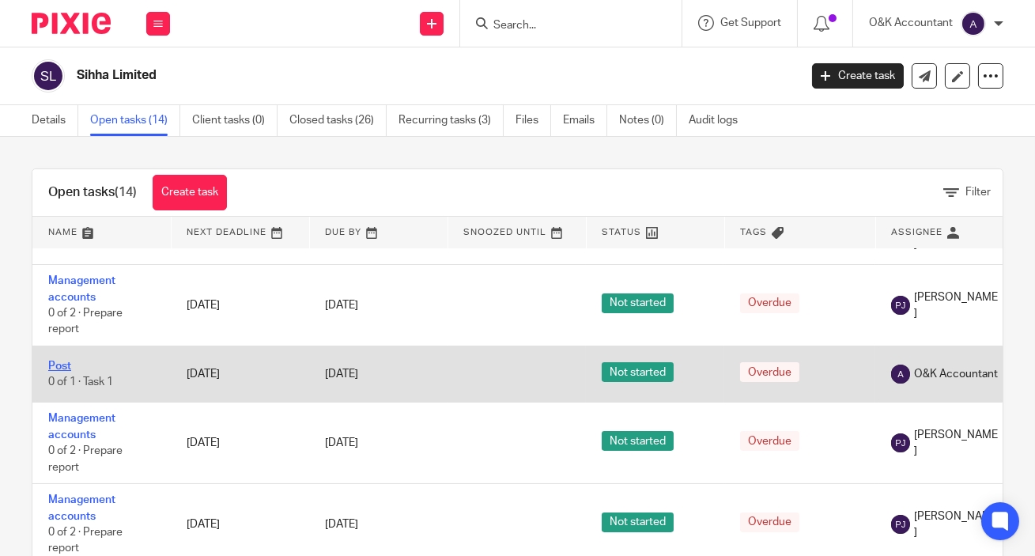
click at [70, 364] on link "Post" at bounding box center [59, 366] width 23 height 11
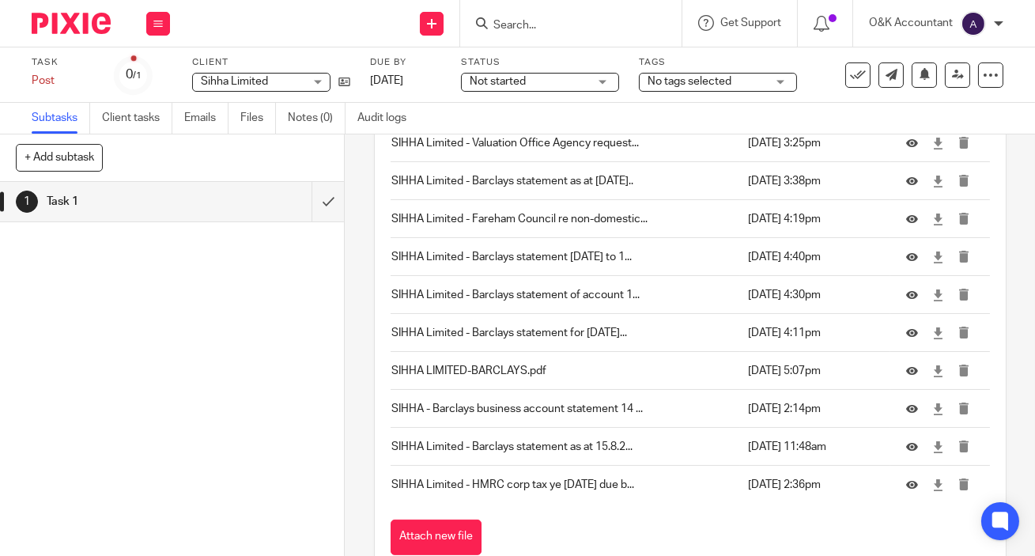
scroll to position [791, 0]
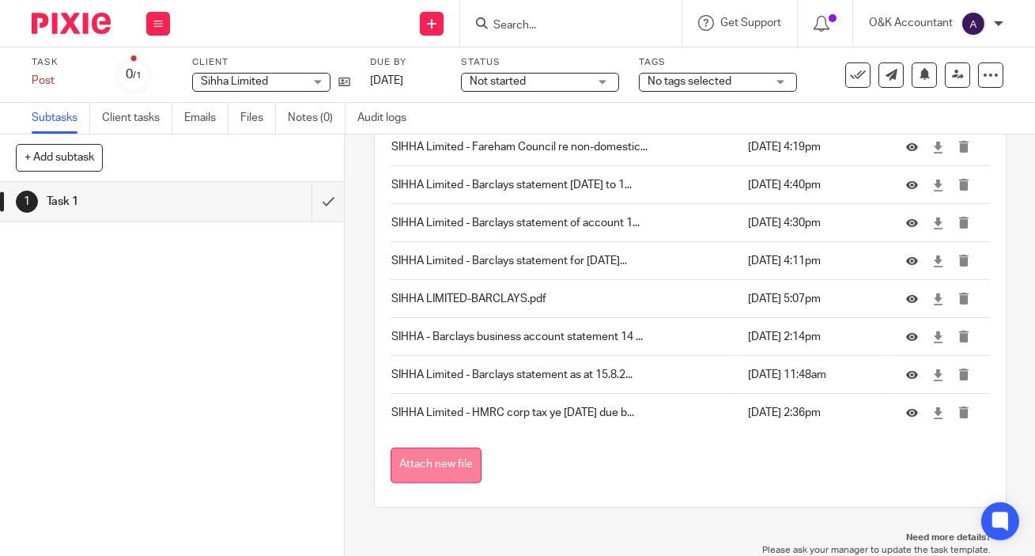
click at [443, 460] on button "Attach new file" at bounding box center [436, 466] width 91 height 36
